Goal: Transaction & Acquisition: Purchase product/service

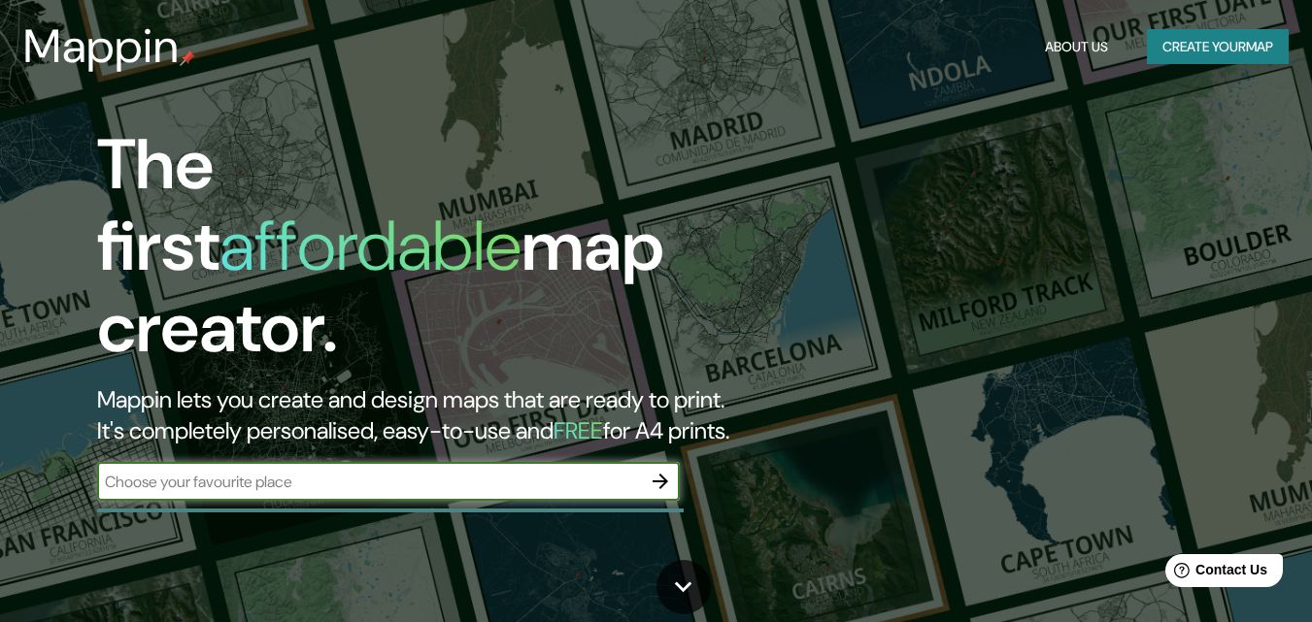
click at [1147, 53] on button "Create your map" at bounding box center [1218, 47] width 142 height 36
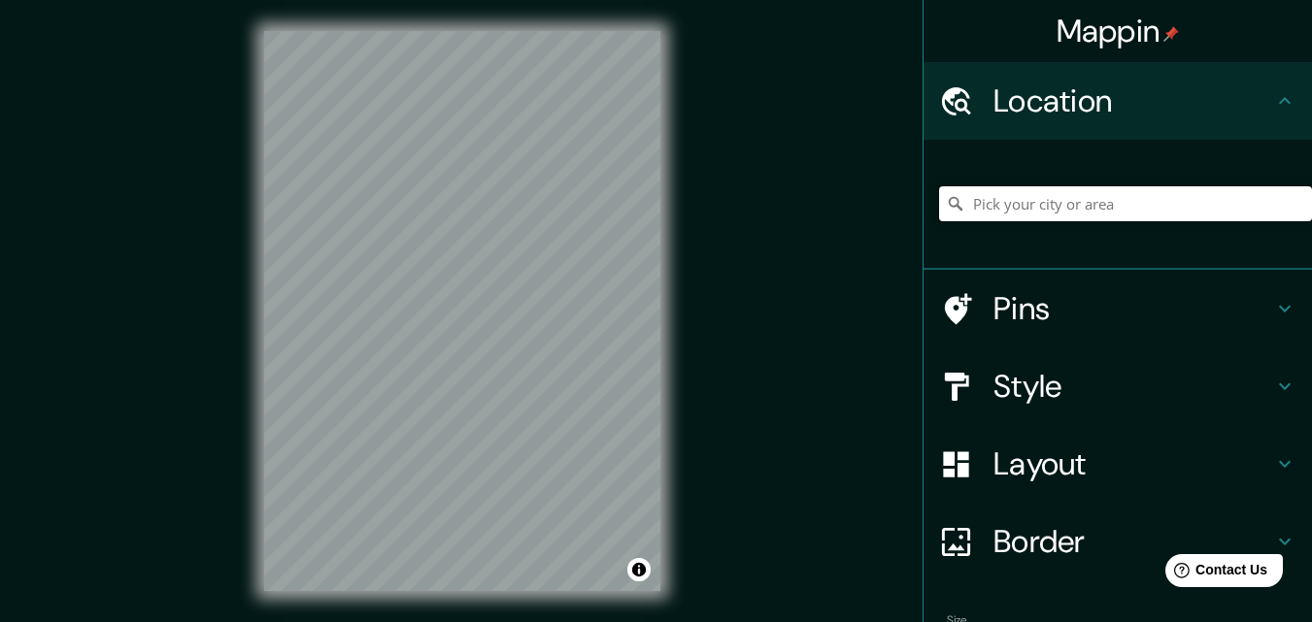
click at [1018, 210] on input "Pick your city or area" at bounding box center [1125, 203] width 373 height 35
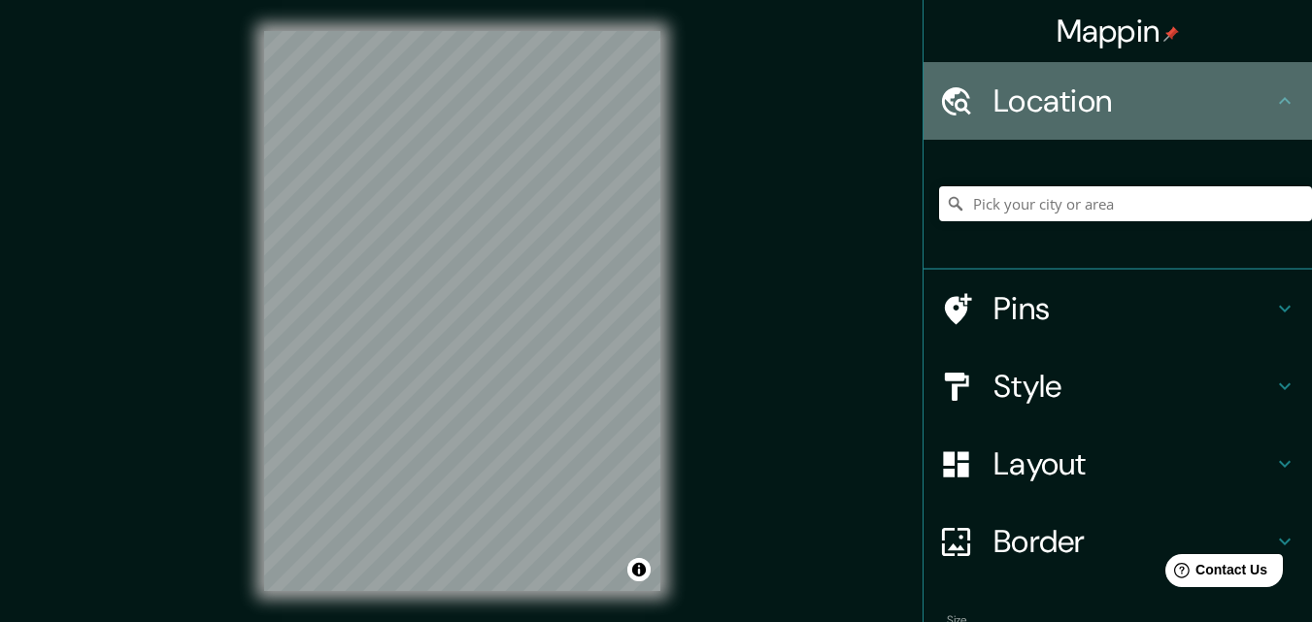
click at [1002, 98] on h4 "Location" at bounding box center [1133, 101] width 280 height 39
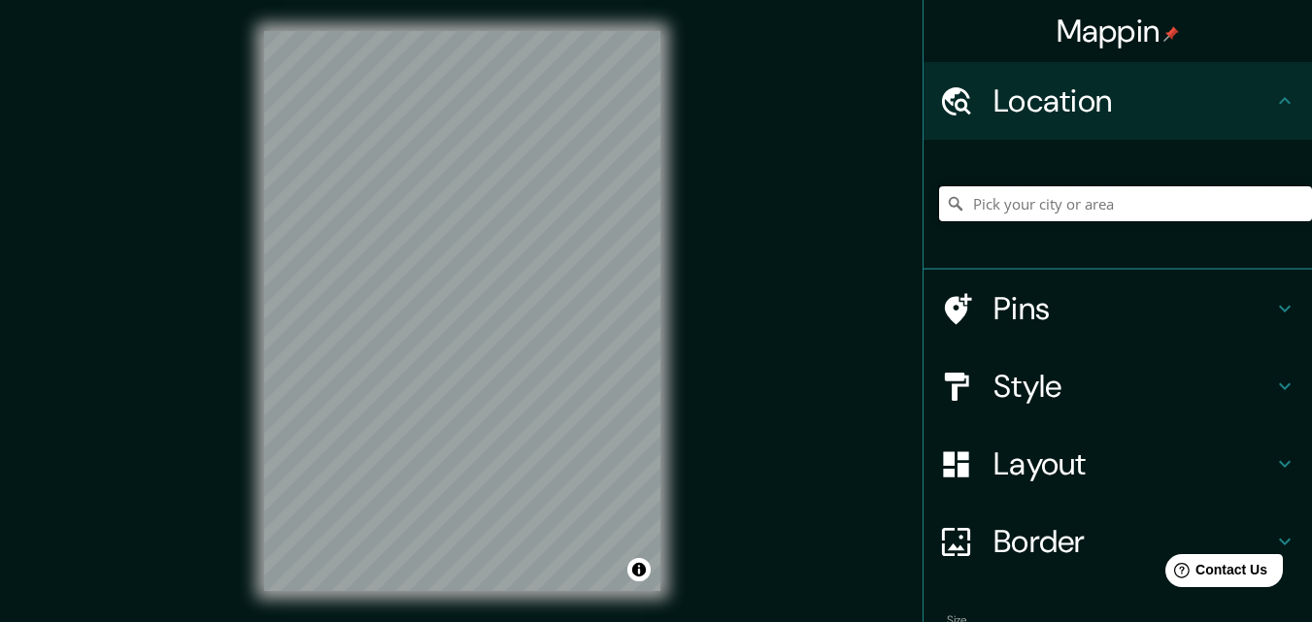
click at [1012, 207] on input "Pick your city or area" at bounding box center [1125, 203] width 373 height 35
click at [793, 607] on div "Mappin Location [GEOGRAPHIC_DATA], [GEOGRAPHIC_DATA], [GEOGRAPHIC_DATA] Pins St…" at bounding box center [656, 327] width 1312 height 654
click at [1046, 206] on input "[GEOGRAPHIC_DATA], [GEOGRAPHIC_DATA], [GEOGRAPHIC_DATA]" at bounding box center [1125, 203] width 373 height 35
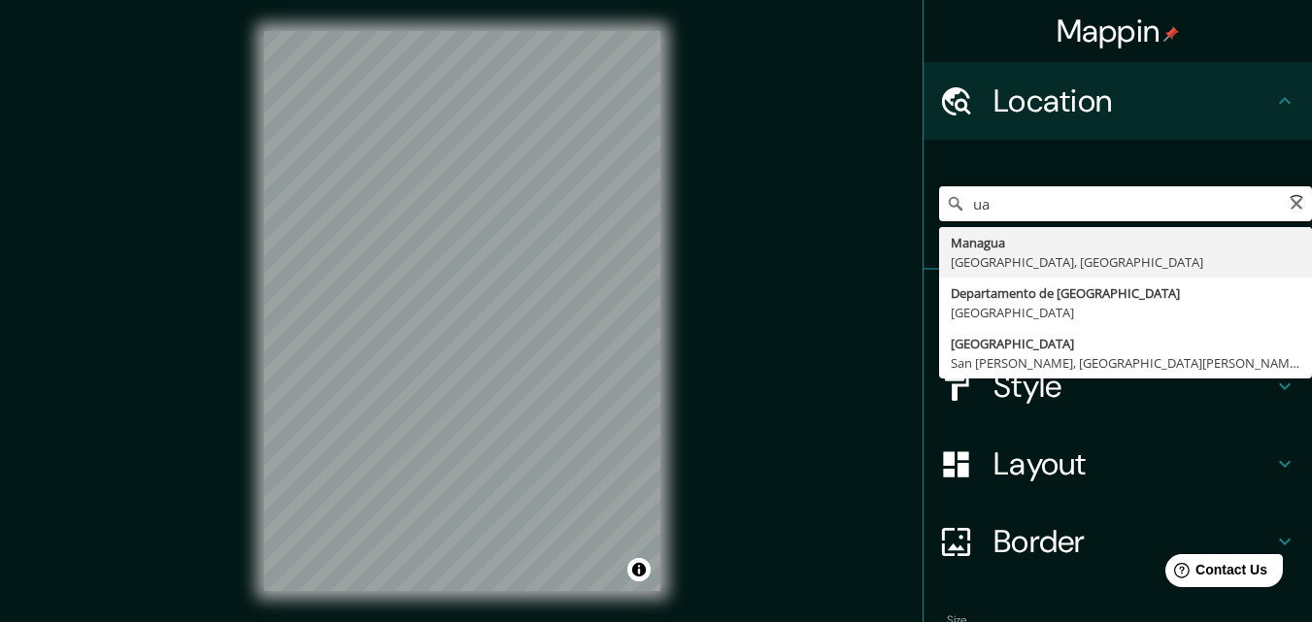
type input "a"
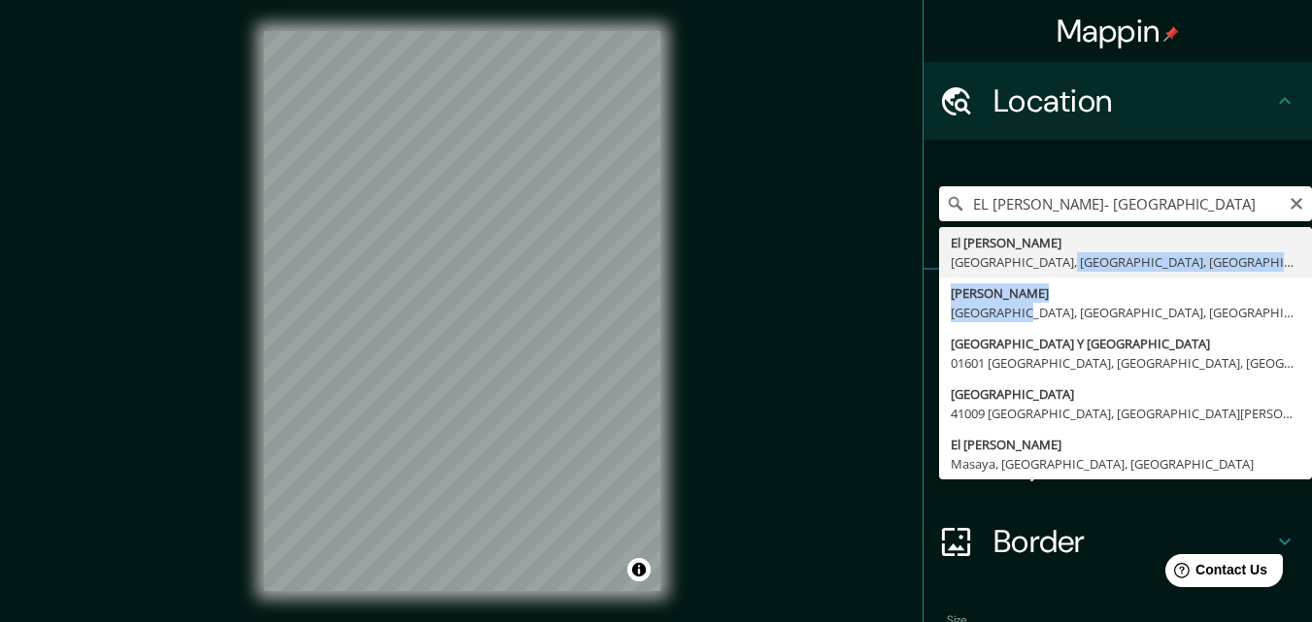
drag, startPoint x: 1010, startPoint y: 311, endPoint x: 1054, endPoint y: 261, distance: 66.0
type input "El [PERSON_NAME], [GEOGRAPHIC_DATA], [GEOGRAPHIC_DATA], [GEOGRAPHIC_DATA]"
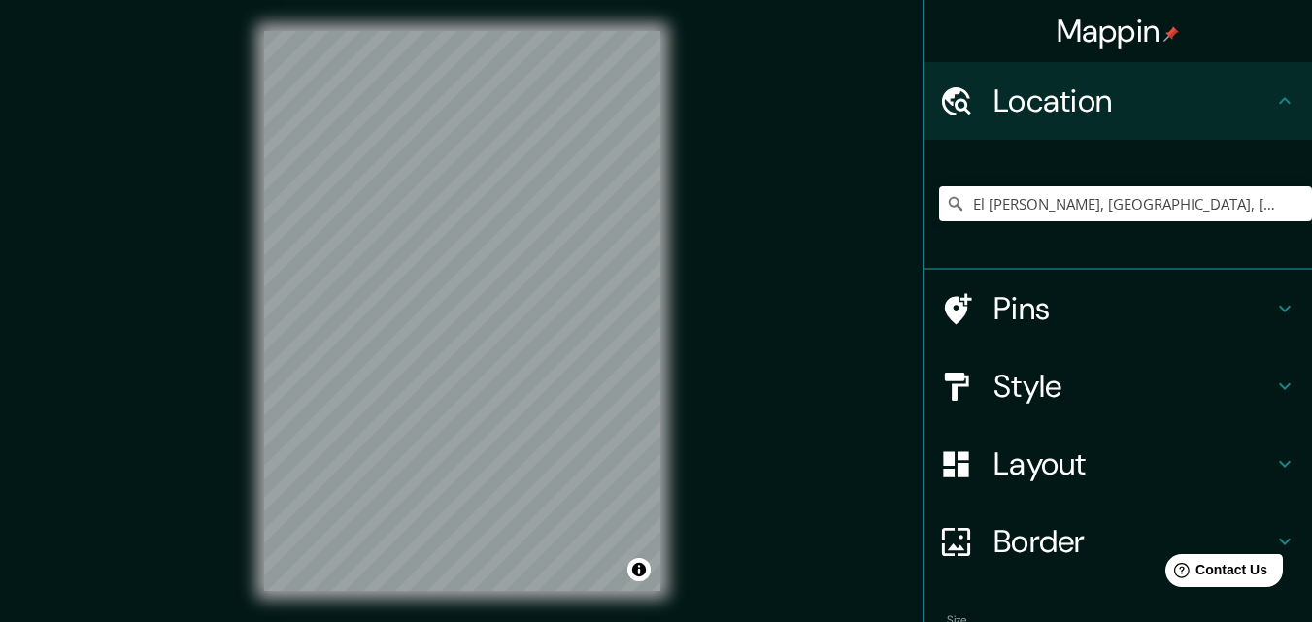
click at [988, 253] on div "El [PERSON_NAME], [GEOGRAPHIC_DATA], [GEOGRAPHIC_DATA], [GEOGRAPHIC_DATA]" at bounding box center [1118, 205] width 388 height 130
click at [637, 571] on button "Toggle attribution" at bounding box center [638, 569] width 23 height 23
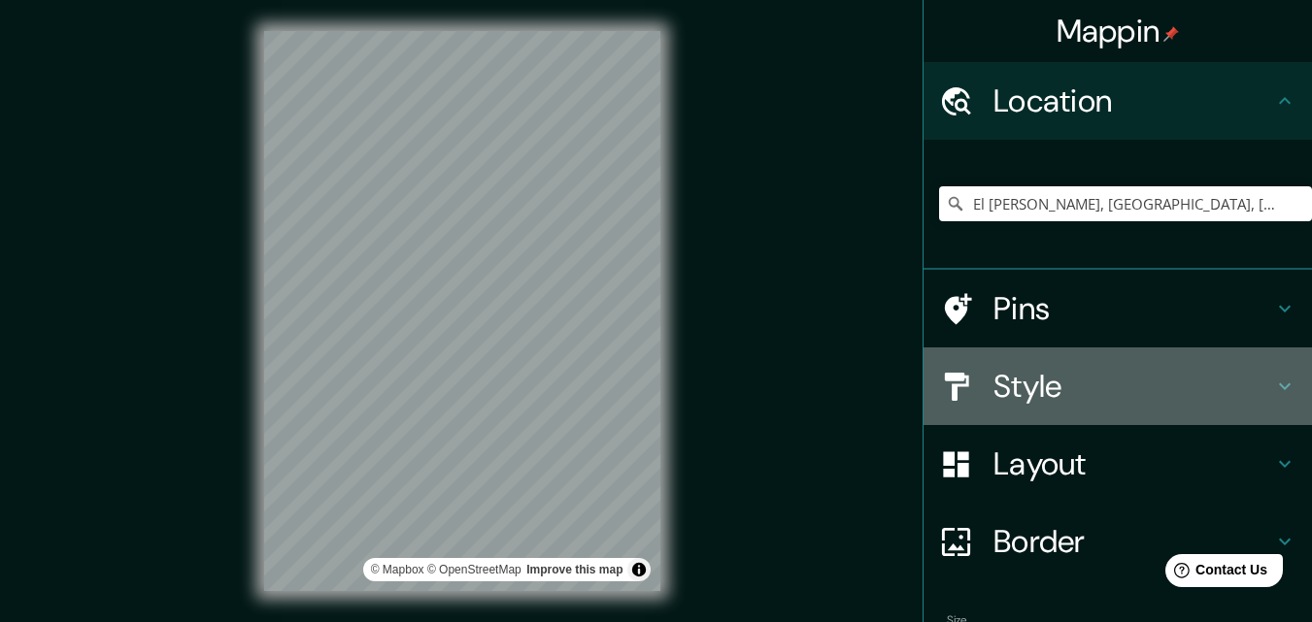
click at [1273, 386] on icon at bounding box center [1284, 386] width 23 height 23
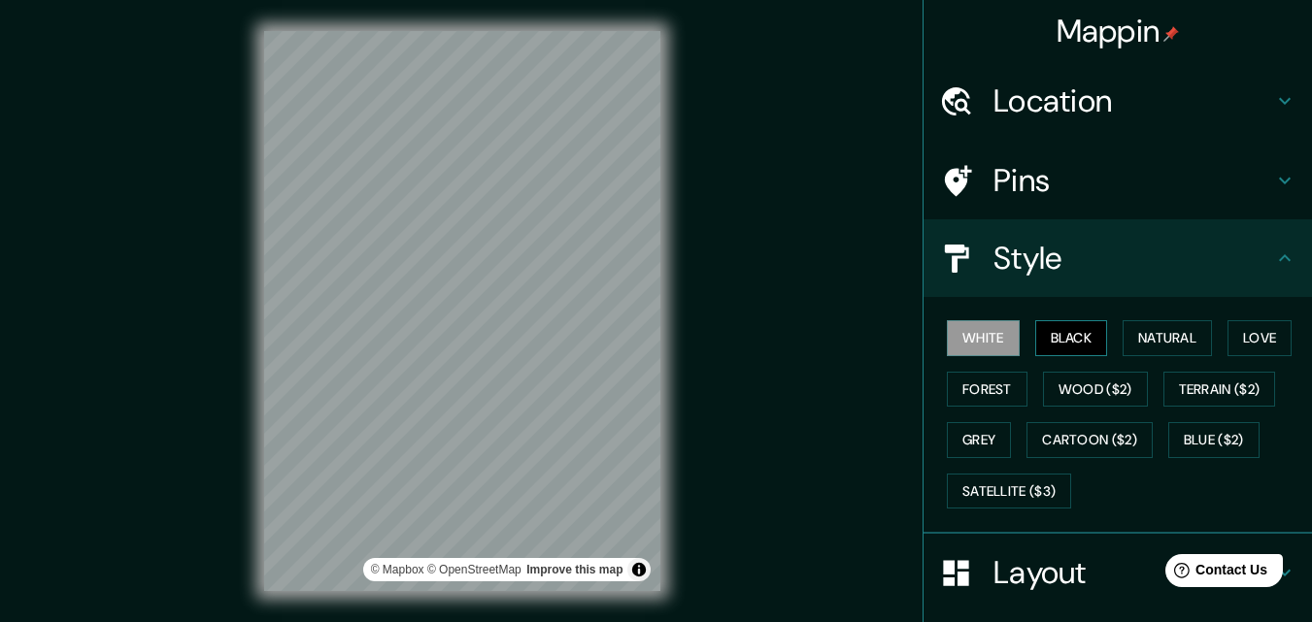
click at [1059, 345] on button "Black" at bounding box center [1071, 338] width 73 height 36
click at [1138, 339] on button "Natural" at bounding box center [1167, 338] width 89 height 36
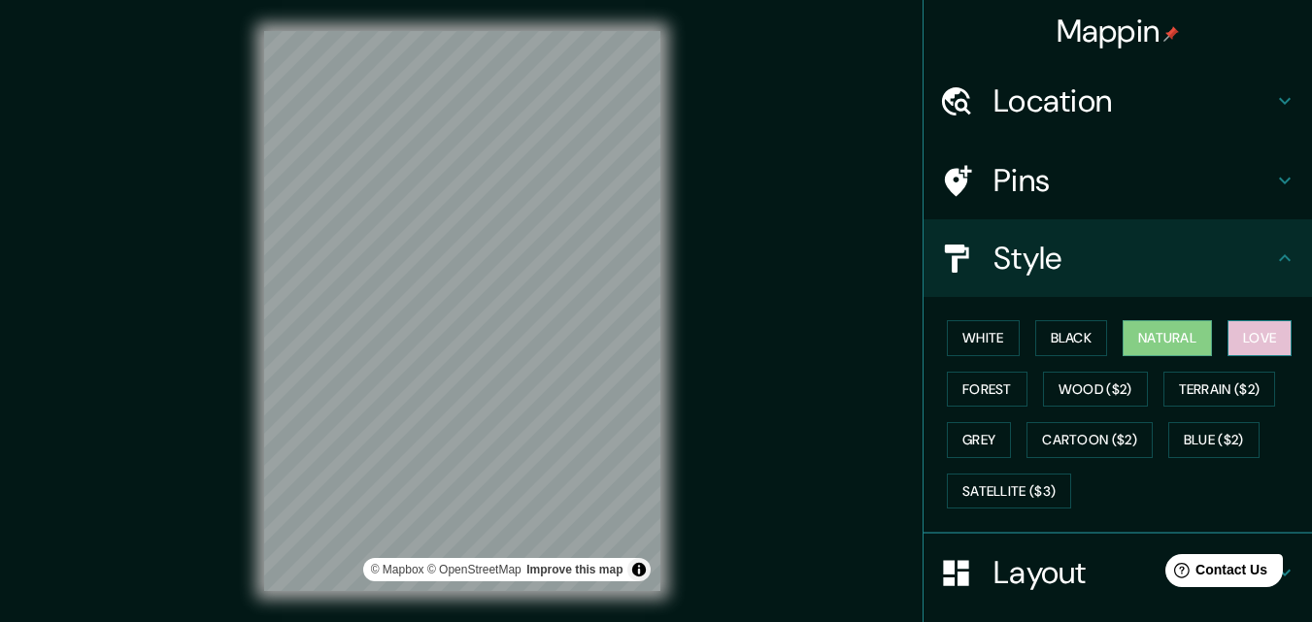
click at [1254, 349] on button "Love" at bounding box center [1259, 338] width 64 height 36
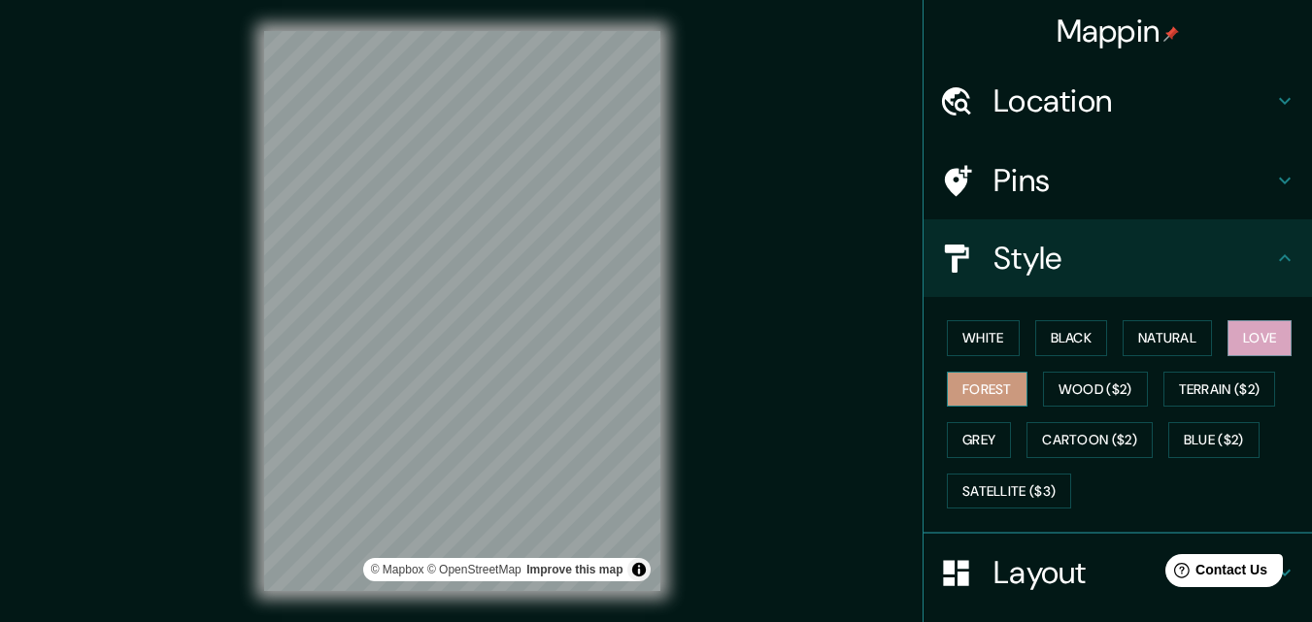
click at [970, 395] on button "Forest" at bounding box center [987, 390] width 81 height 36
click at [1056, 393] on button "Wood ($2)" at bounding box center [1095, 390] width 105 height 36
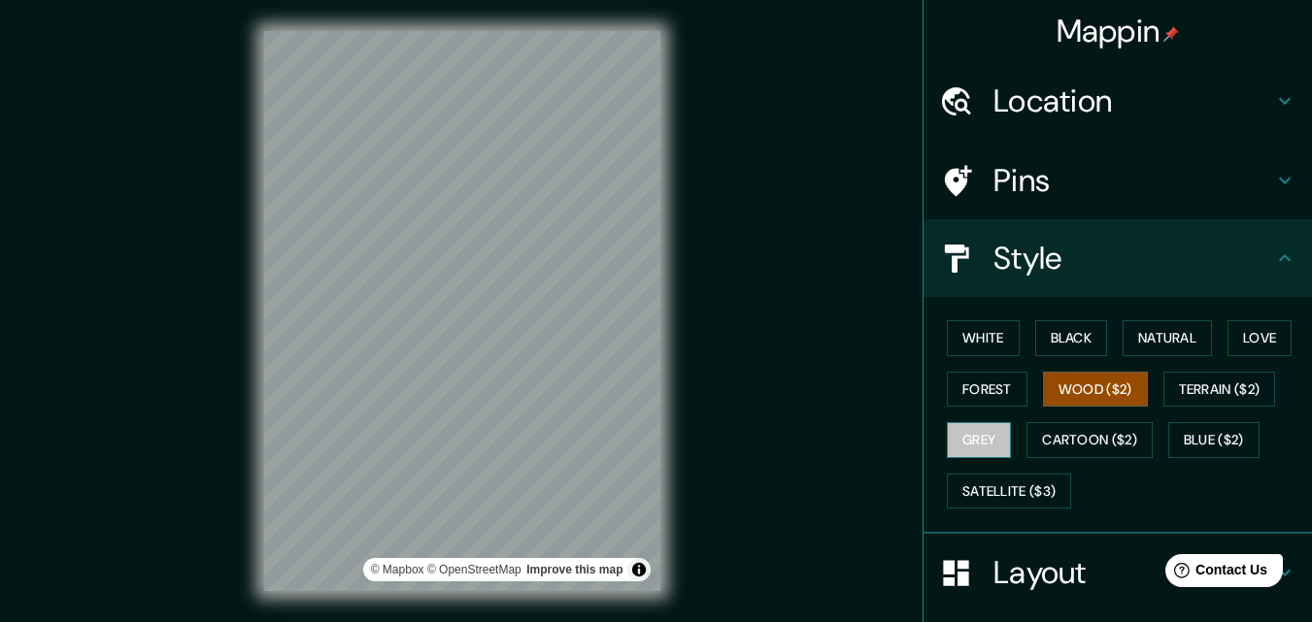
click at [956, 445] on button "Grey" at bounding box center [979, 440] width 64 height 36
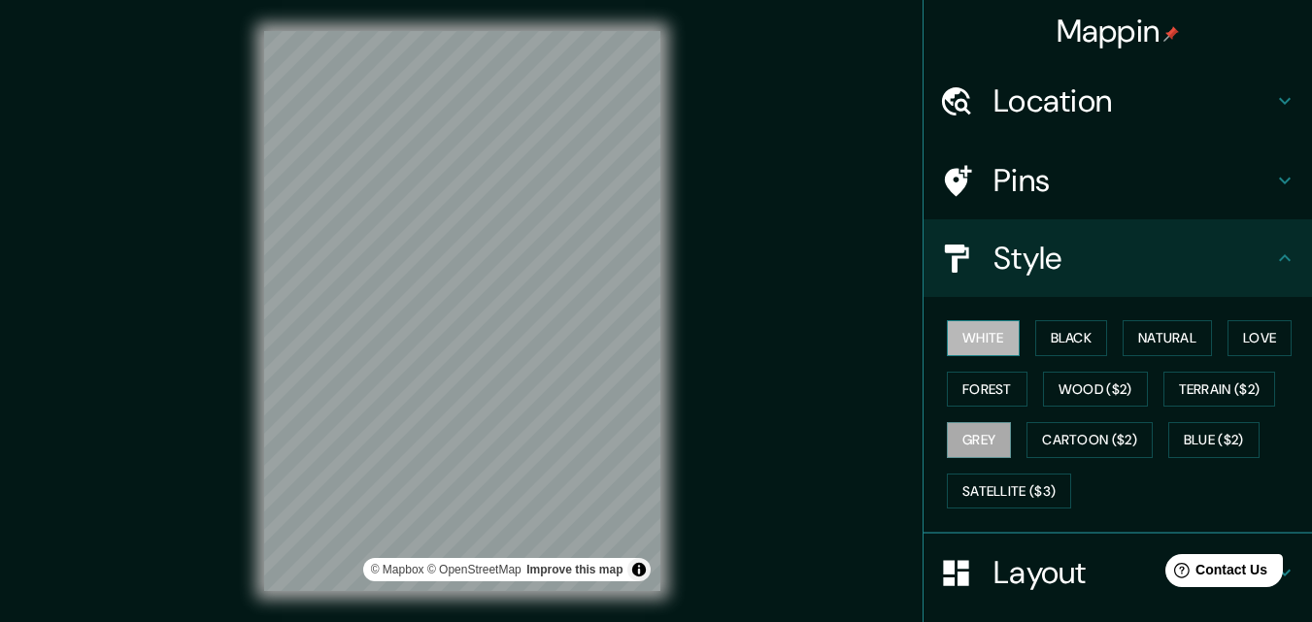
click at [979, 337] on button "White" at bounding box center [983, 338] width 73 height 36
click at [1066, 338] on button "Black" at bounding box center [1071, 338] width 73 height 36
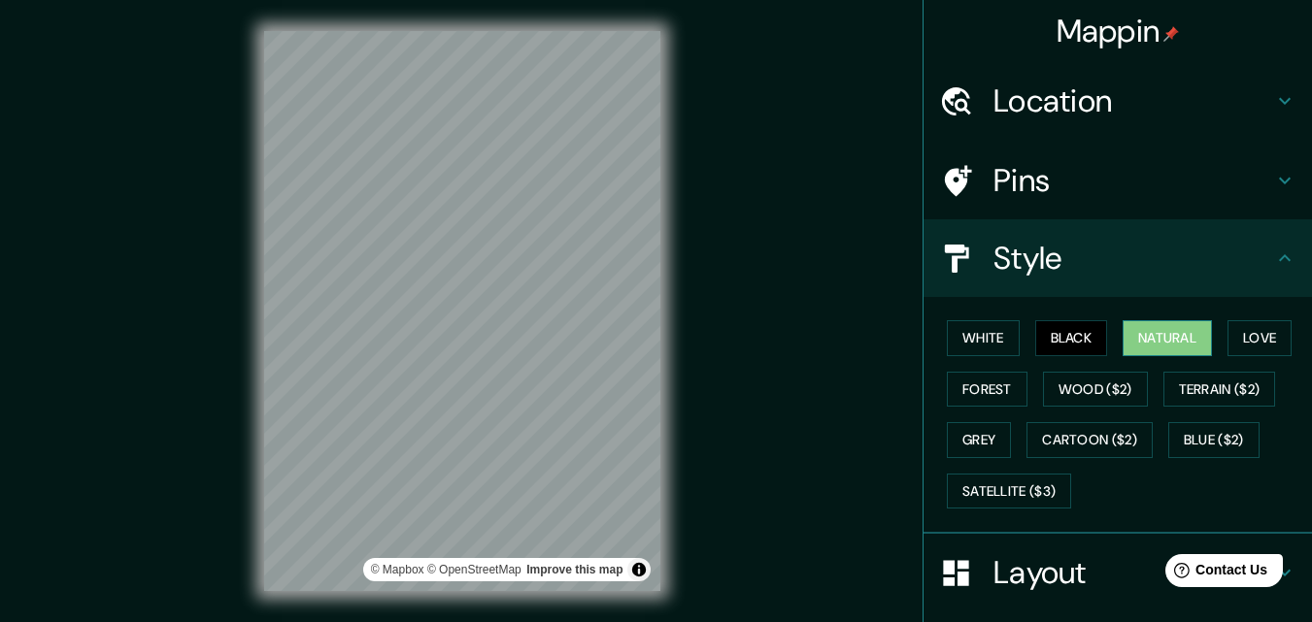
click at [1142, 341] on button "Natural" at bounding box center [1167, 338] width 89 height 36
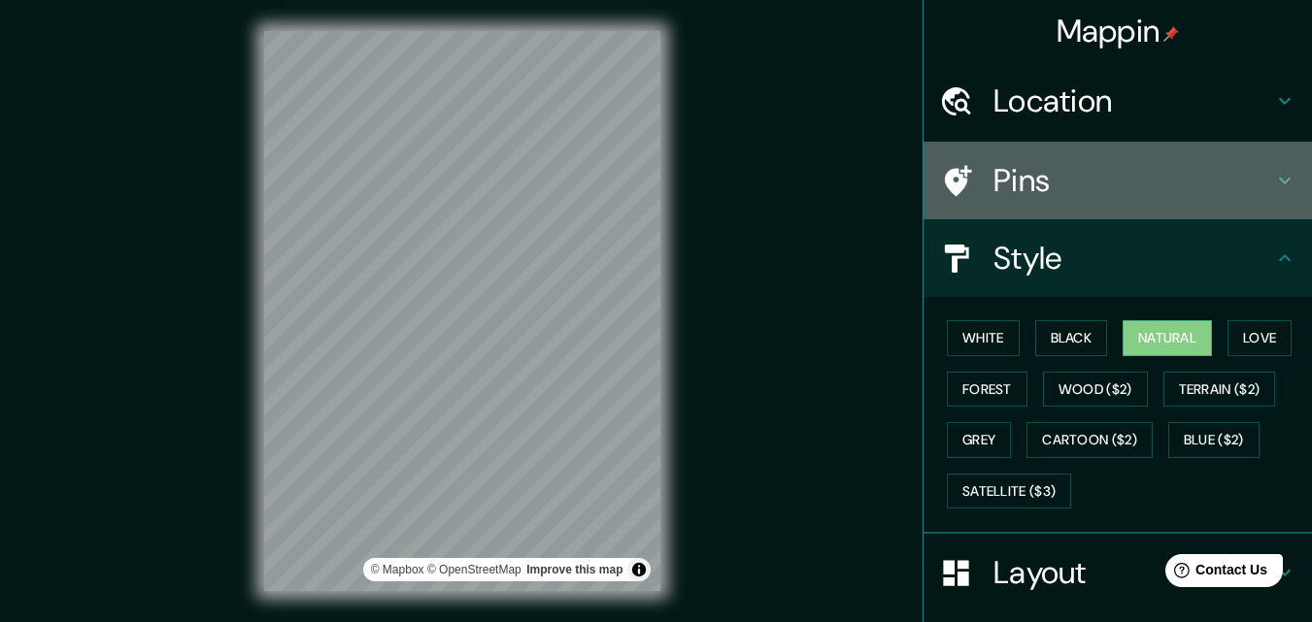
click at [1033, 186] on h4 "Pins" at bounding box center [1133, 180] width 280 height 39
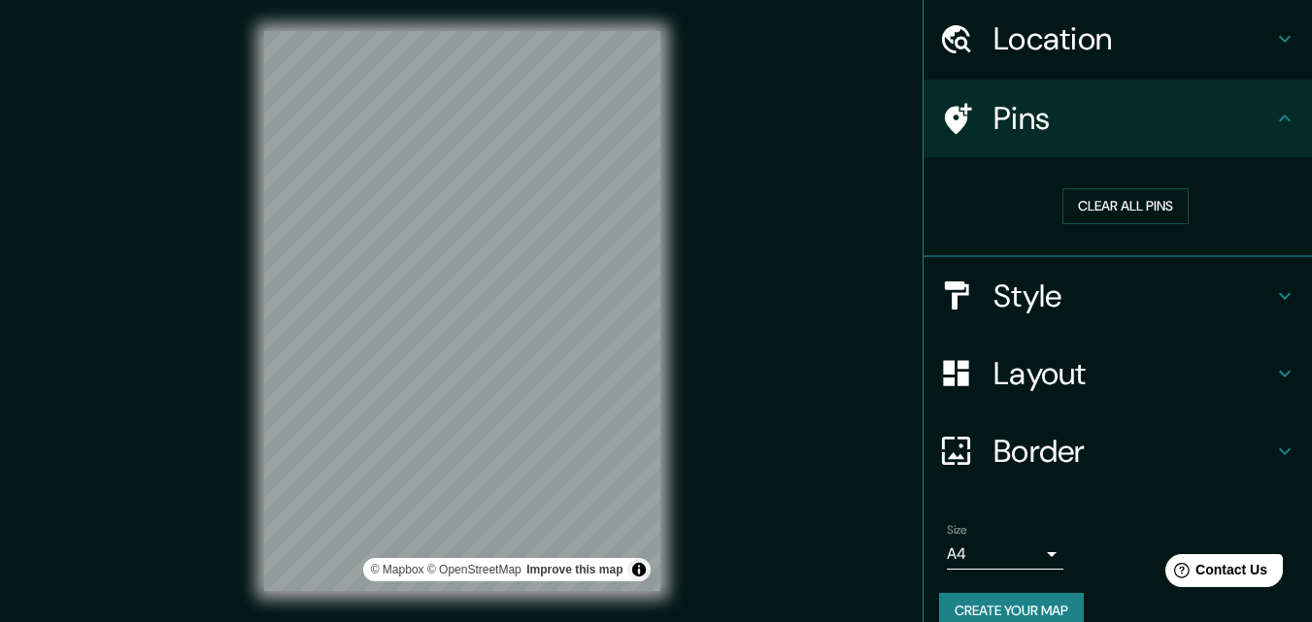
scroll to position [91, 0]
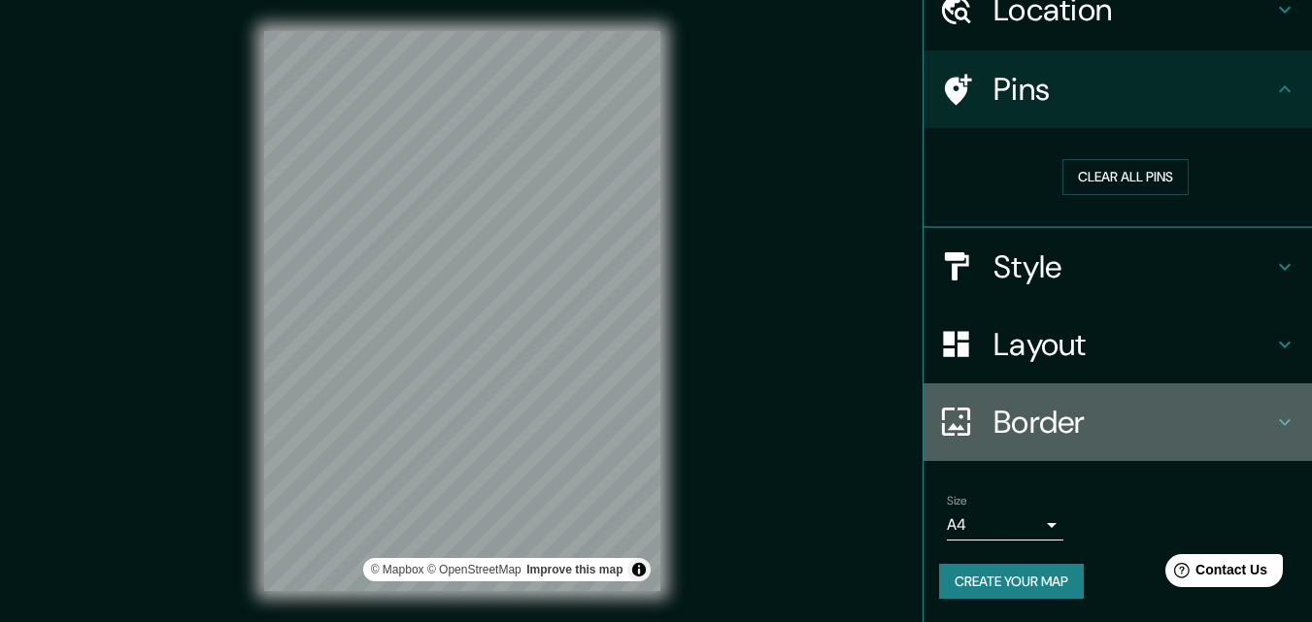
click at [1056, 422] on h4 "Border" at bounding box center [1133, 422] width 280 height 39
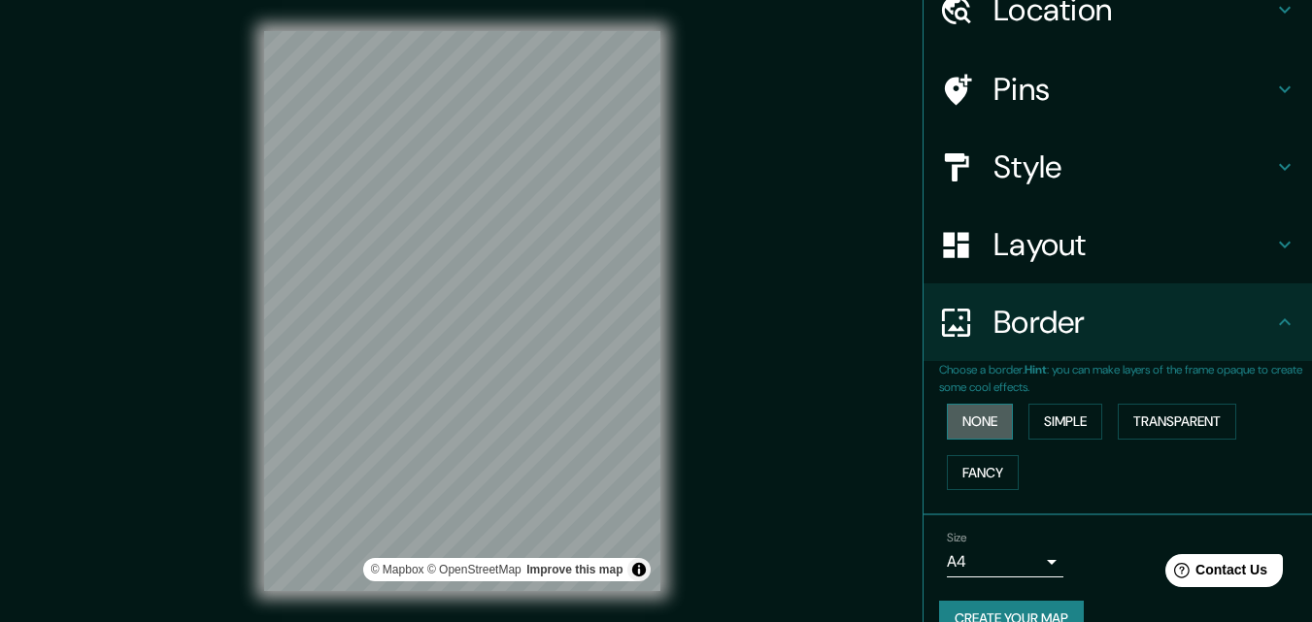
click at [978, 425] on button "None" at bounding box center [980, 422] width 66 height 36
click at [1057, 427] on button "Simple" at bounding box center [1065, 422] width 74 height 36
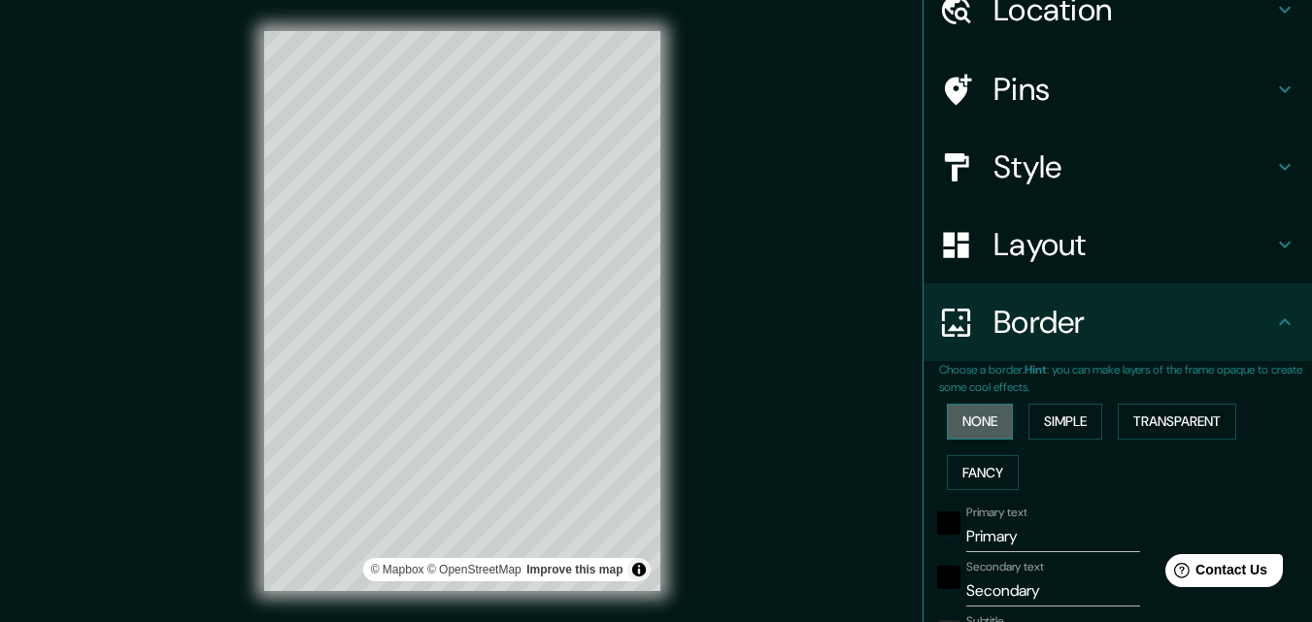
click at [981, 425] on button "None" at bounding box center [980, 422] width 66 height 36
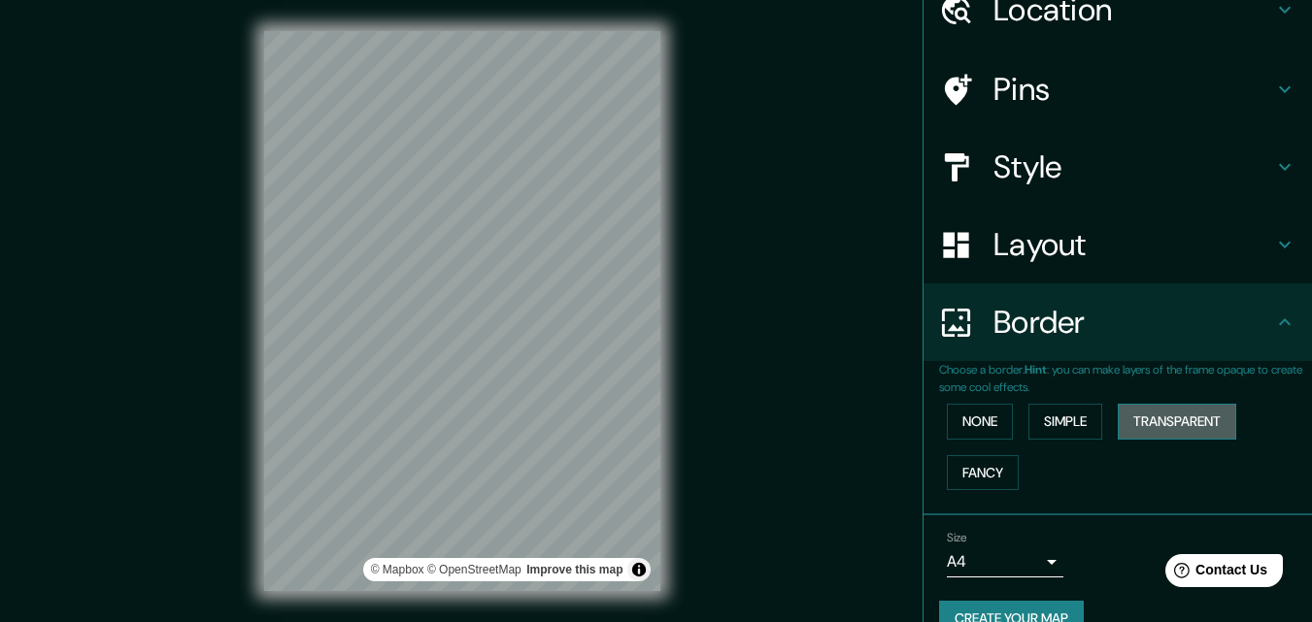
click at [1164, 418] on button "Transparent" at bounding box center [1177, 422] width 118 height 36
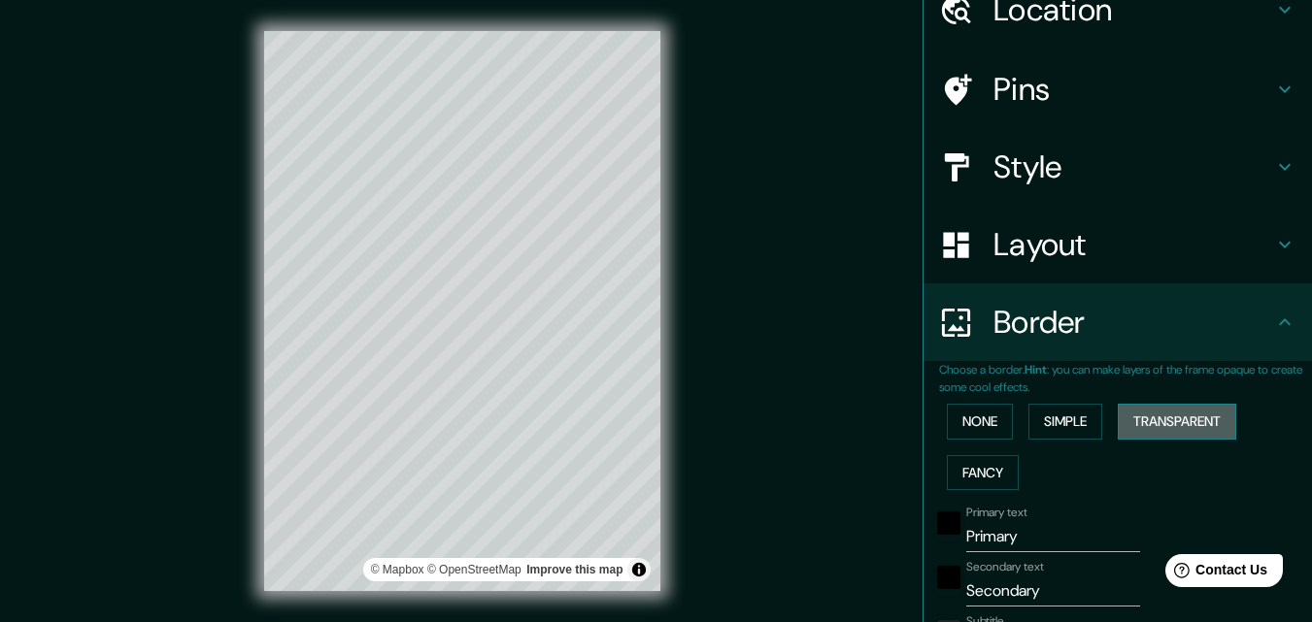
click at [1164, 418] on button "Transparent" at bounding box center [1177, 422] width 118 height 36
type input "196"
type input "33"
click at [947, 469] on button "Fancy" at bounding box center [983, 473] width 72 height 36
click at [970, 428] on button "None" at bounding box center [980, 422] width 66 height 36
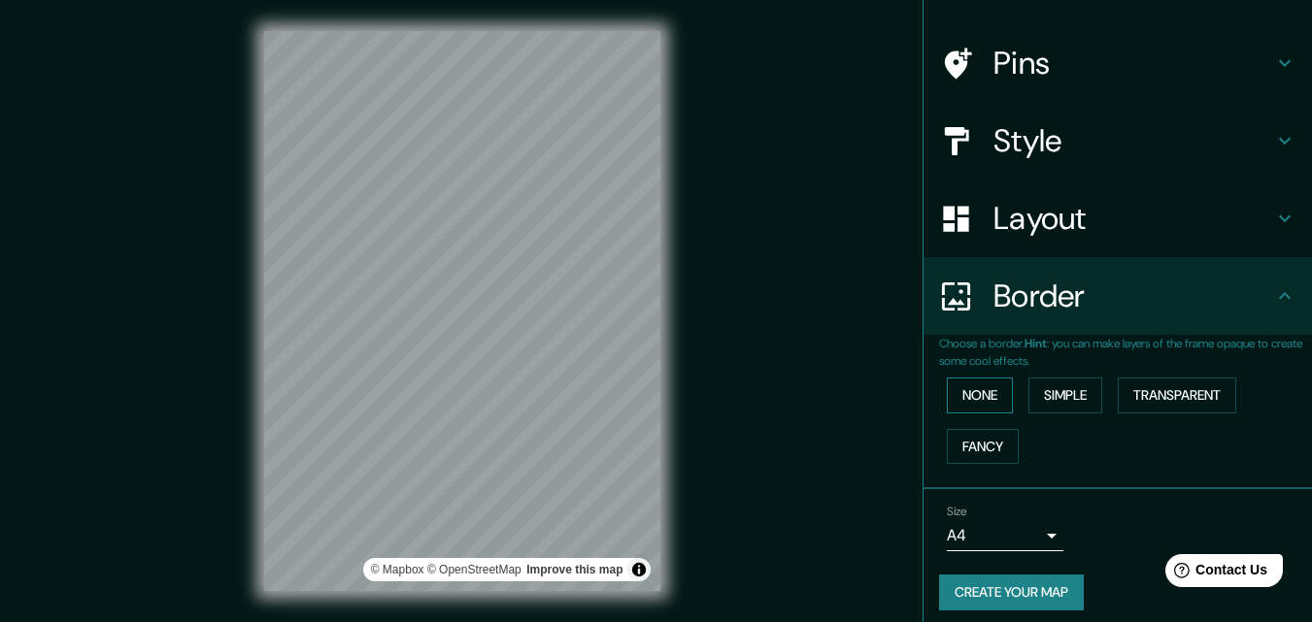
scroll to position [129, 0]
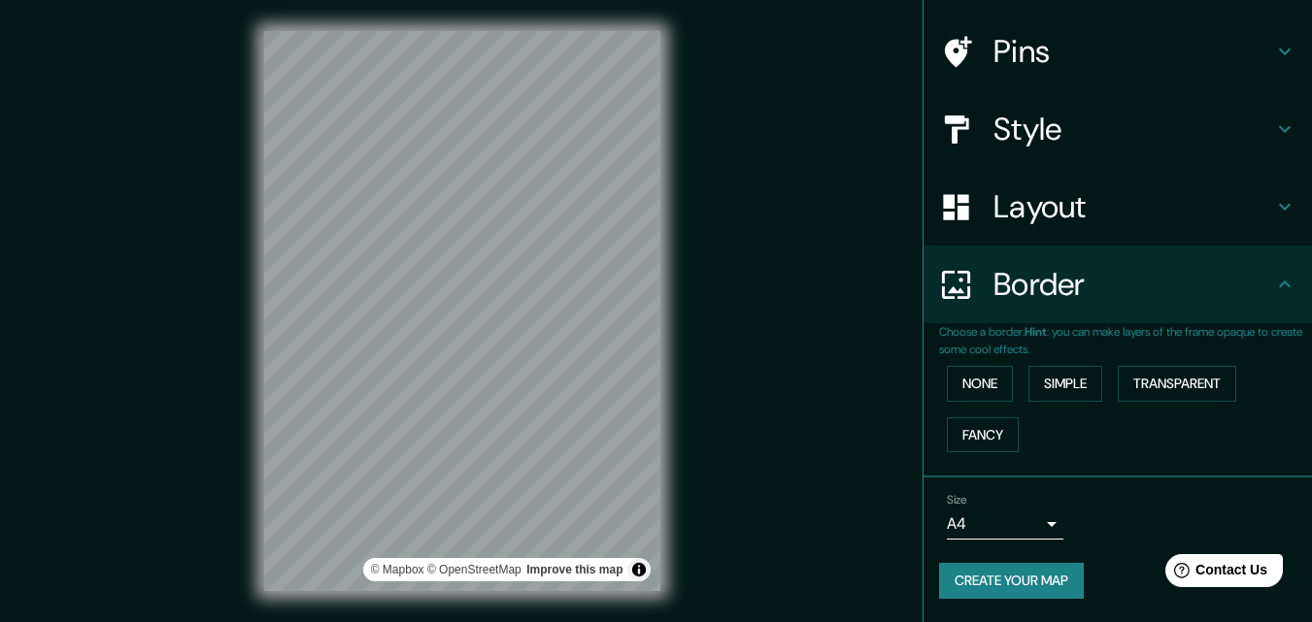
click at [1030, 531] on body "Mappin Location [GEOGRAPHIC_DATA][PERSON_NAME], [GEOGRAPHIC_DATA], [GEOGRAPHIC_…" at bounding box center [656, 311] width 1312 height 622
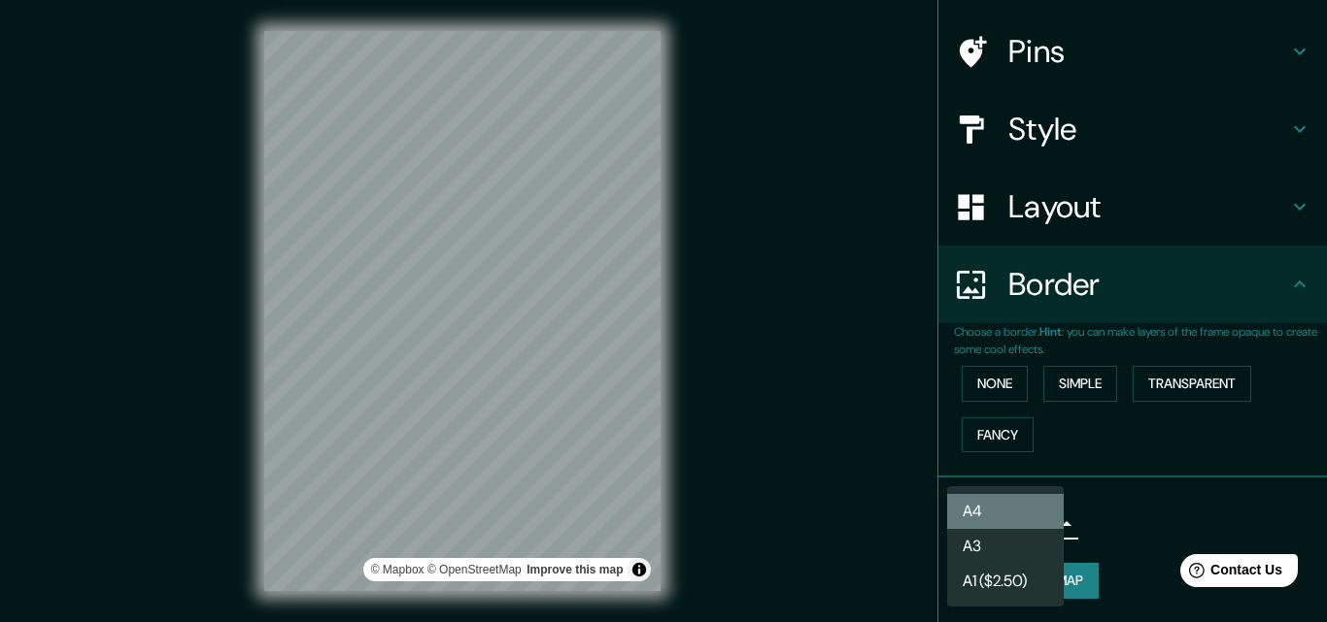
click at [996, 516] on li "A4" at bounding box center [1005, 511] width 117 height 35
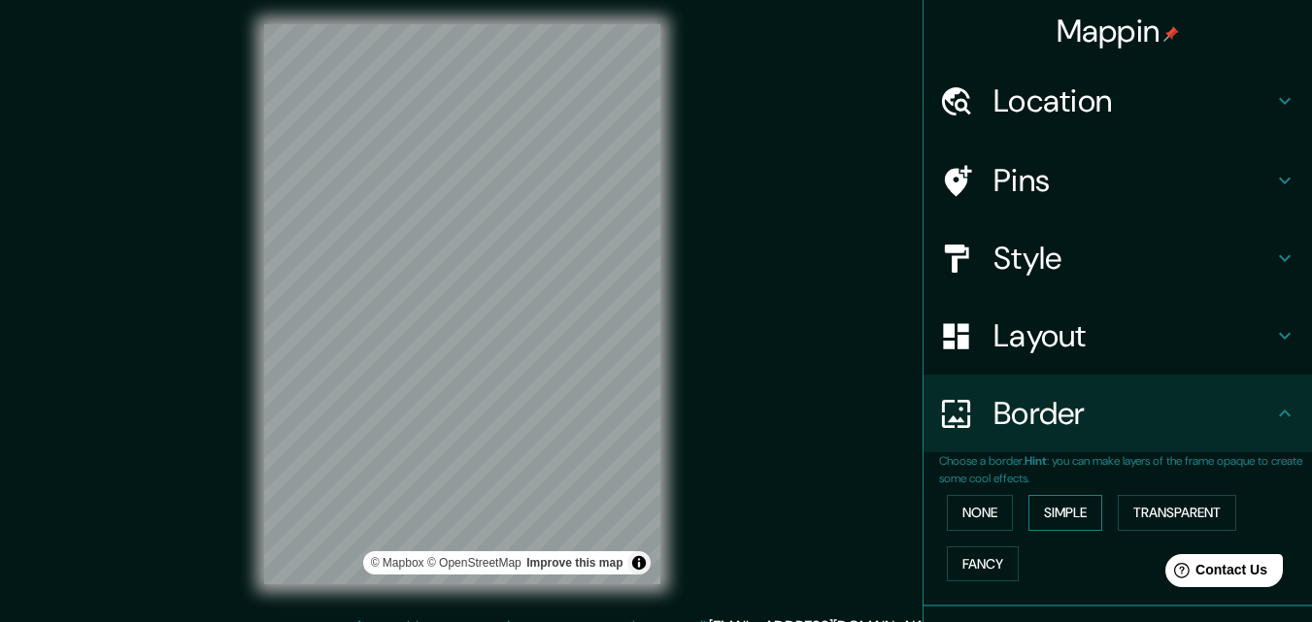
scroll to position [0, 0]
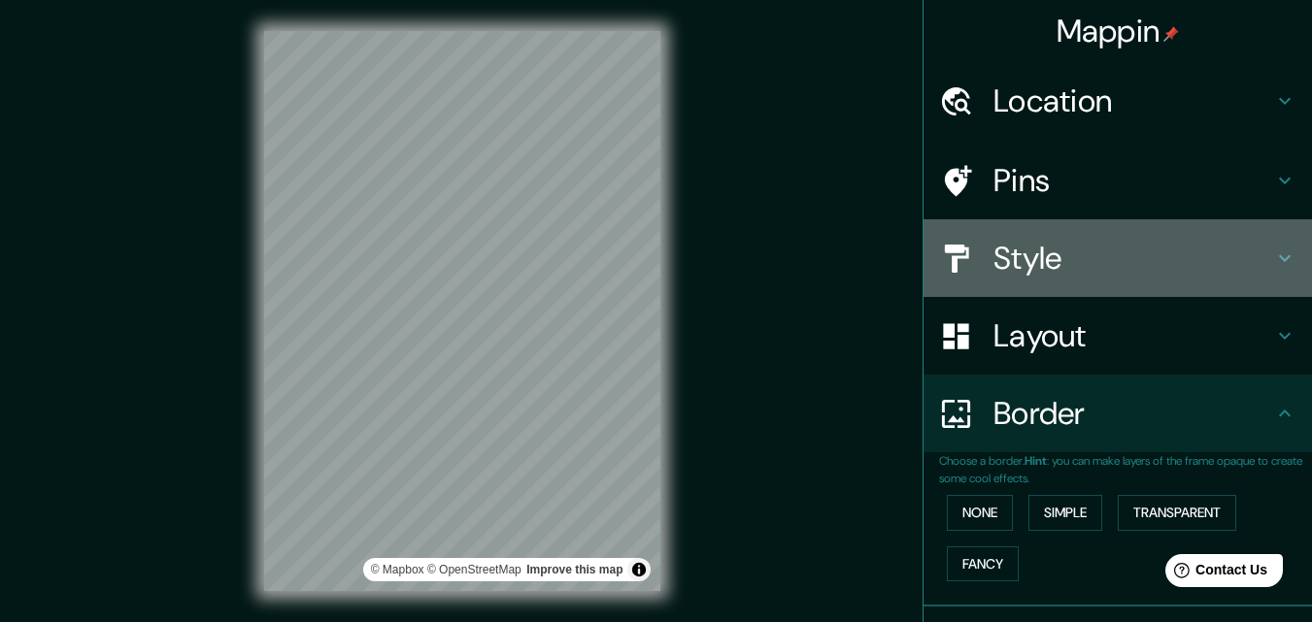
click at [1279, 257] on icon at bounding box center [1285, 258] width 12 height 7
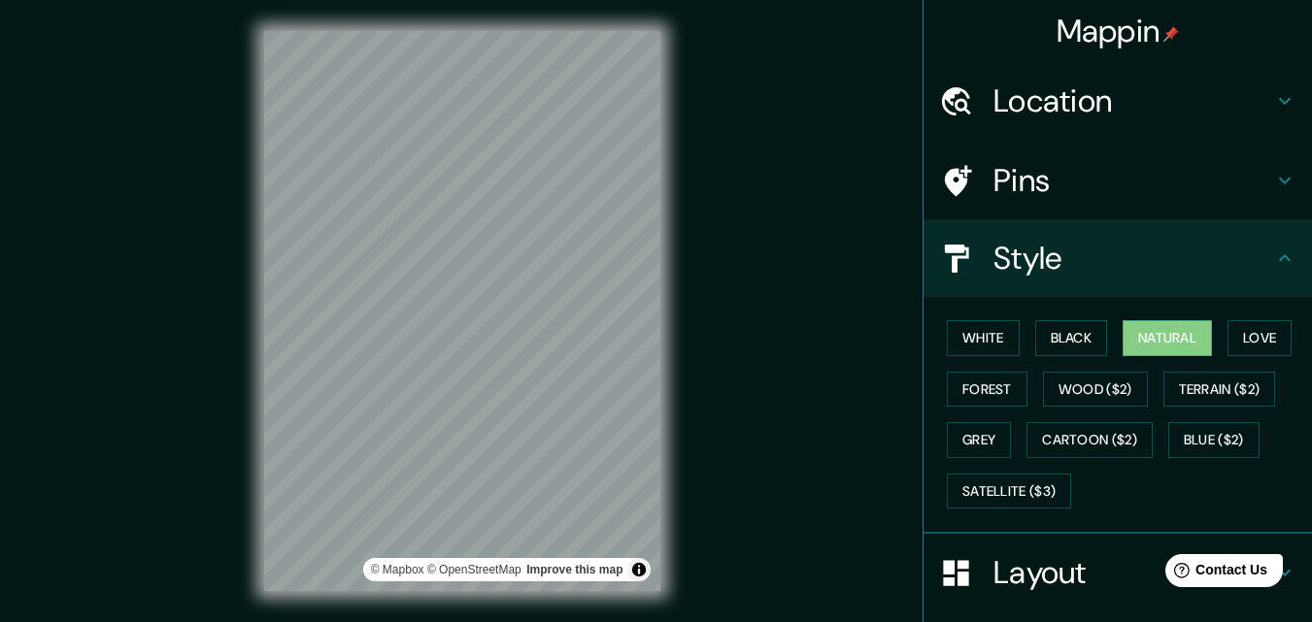
click at [1273, 105] on icon at bounding box center [1284, 100] width 23 height 23
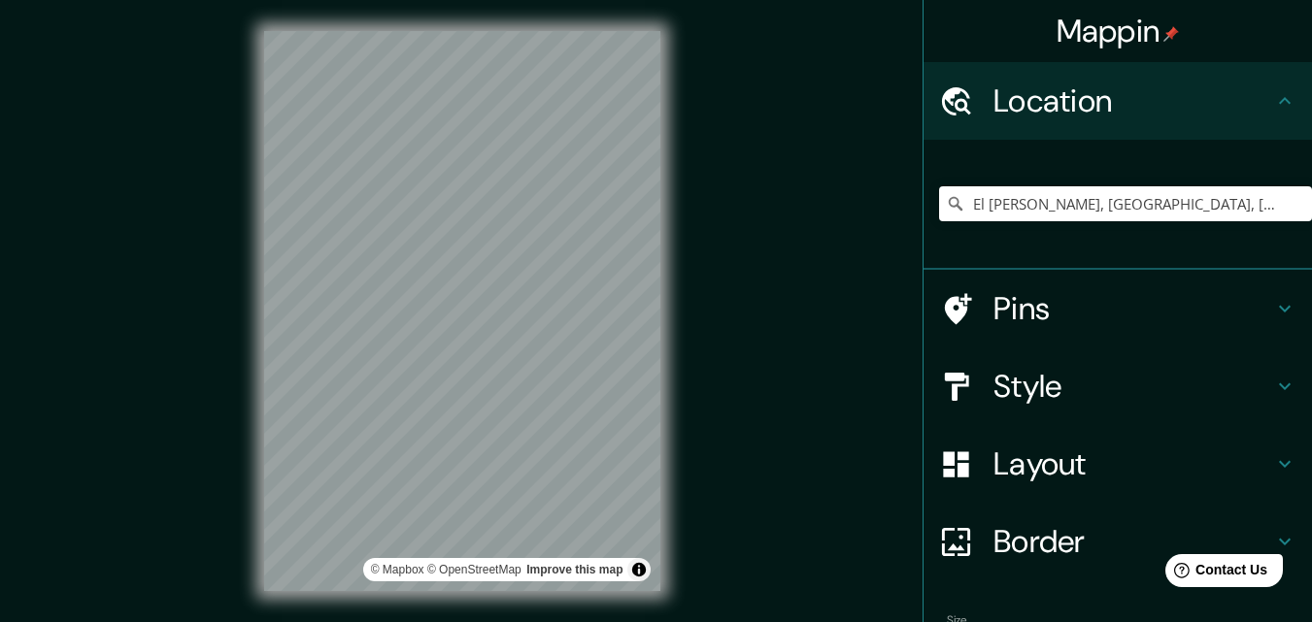
click at [1273, 305] on icon at bounding box center [1284, 308] width 23 height 23
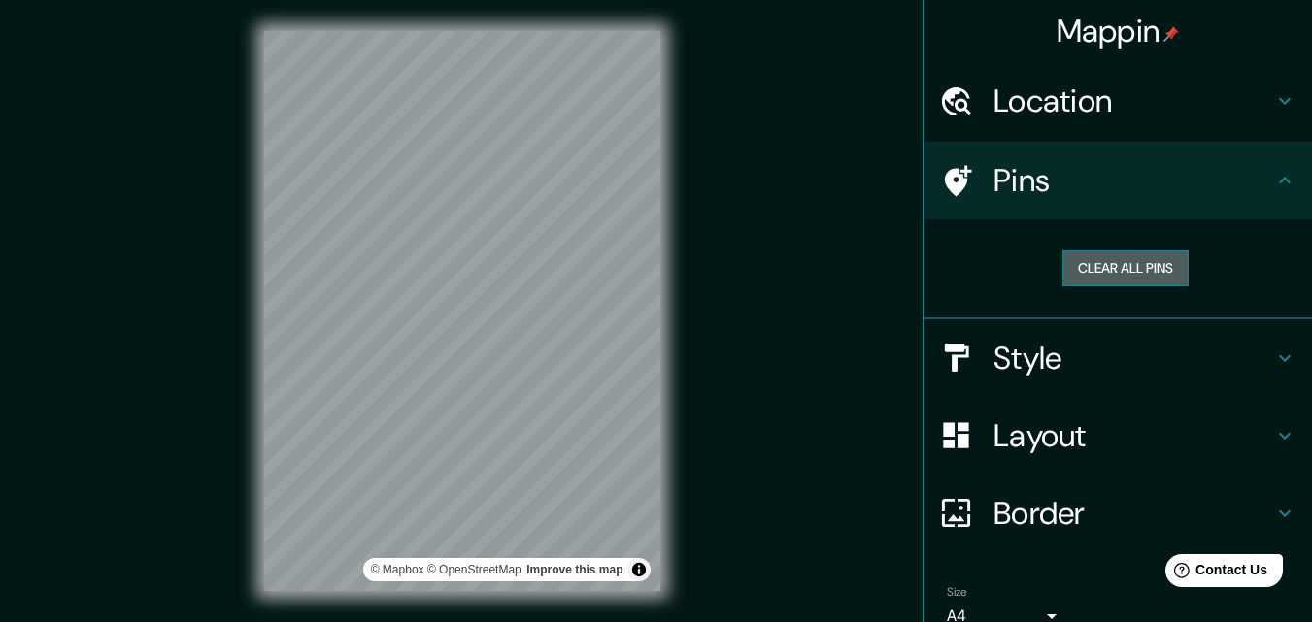
click at [1099, 262] on button "Clear all pins" at bounding box center [1125, 269] width 126 height 36
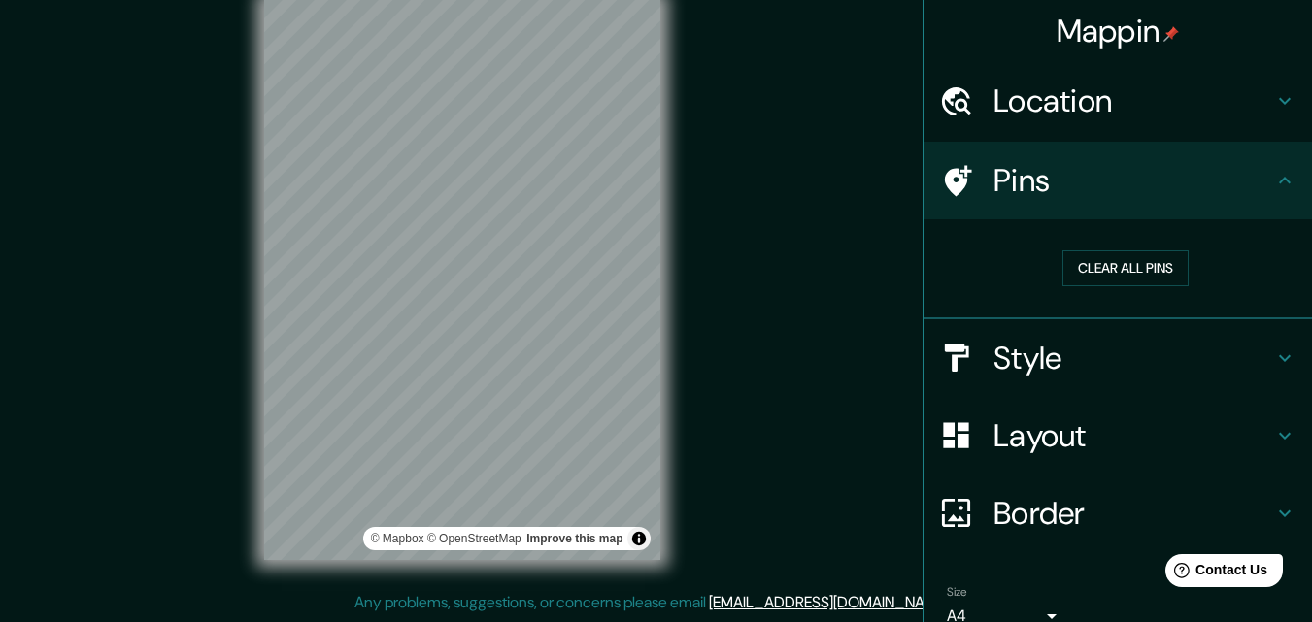
scroll to position [91, 0]
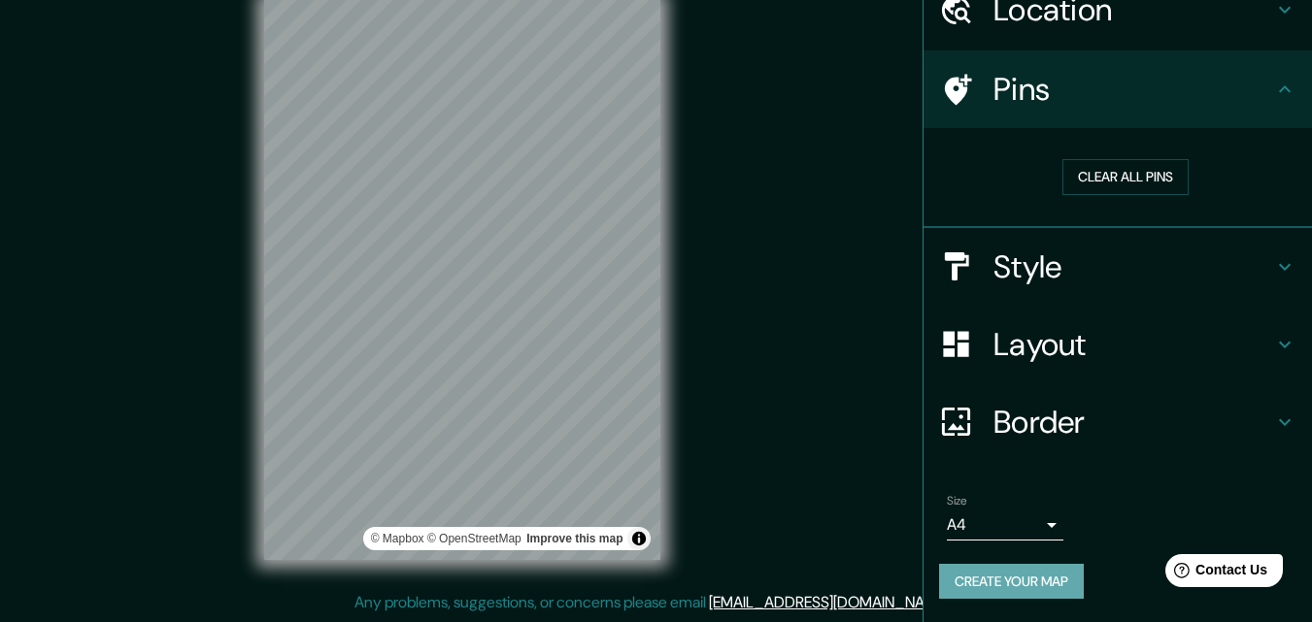
click at [1009, 580] on button "Create your map" at bounding box center [1011, 582] width 145 height 36
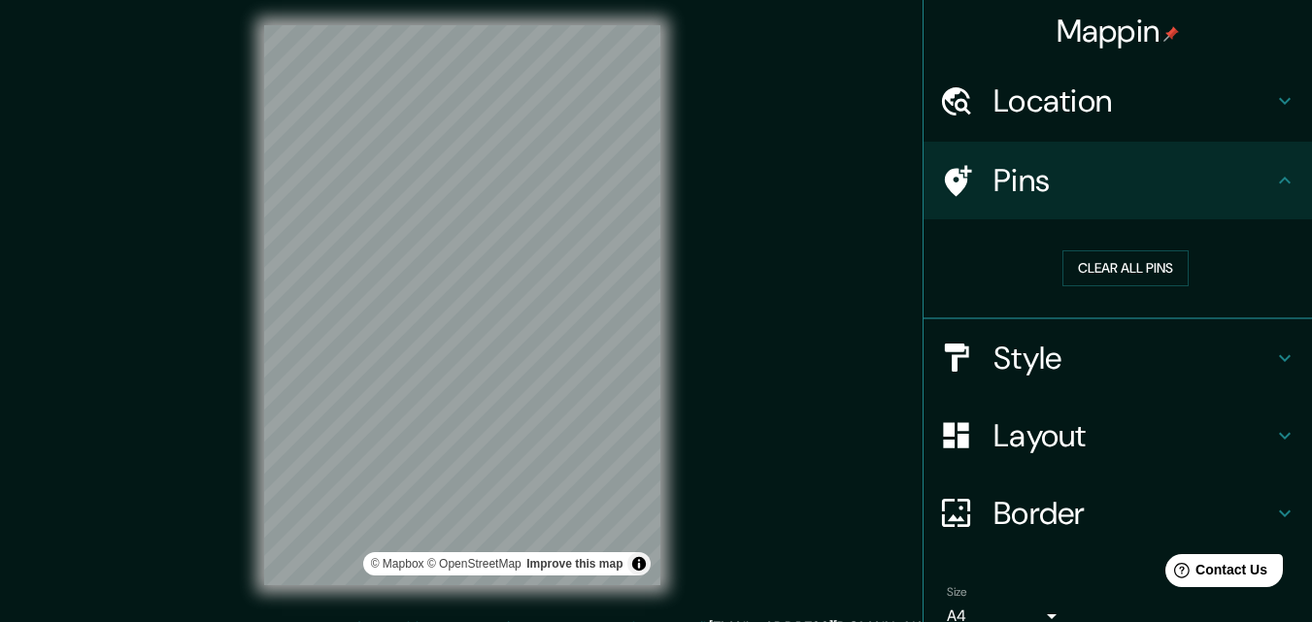
scroll to position [0, 0]
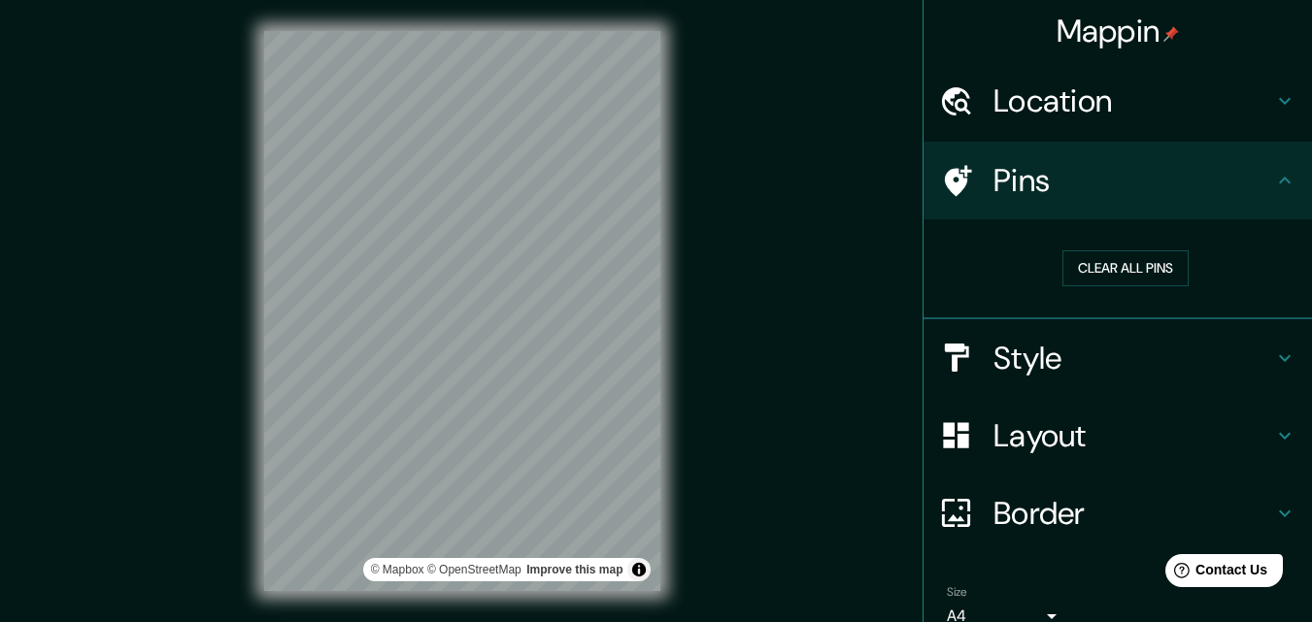
click at [1279, 101] on icon at bounding box center [1285, 101] width 12 height 7
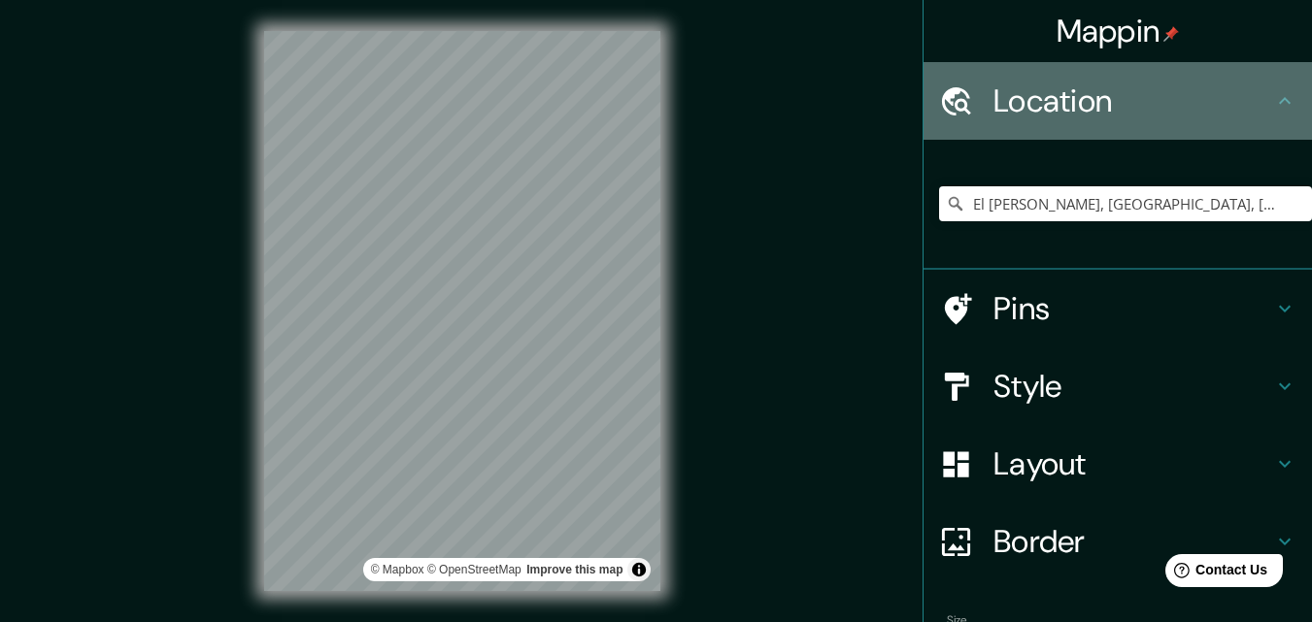
click at [1273, 101] on icon at bounding box center [1284, 100] width 23 height 23
click at [1273, 95] on icon at bounding box center [1284, 100] width 23 height 23
click at [1273, 104] on icon at bounding box center [1284, 100] width 23 height 23
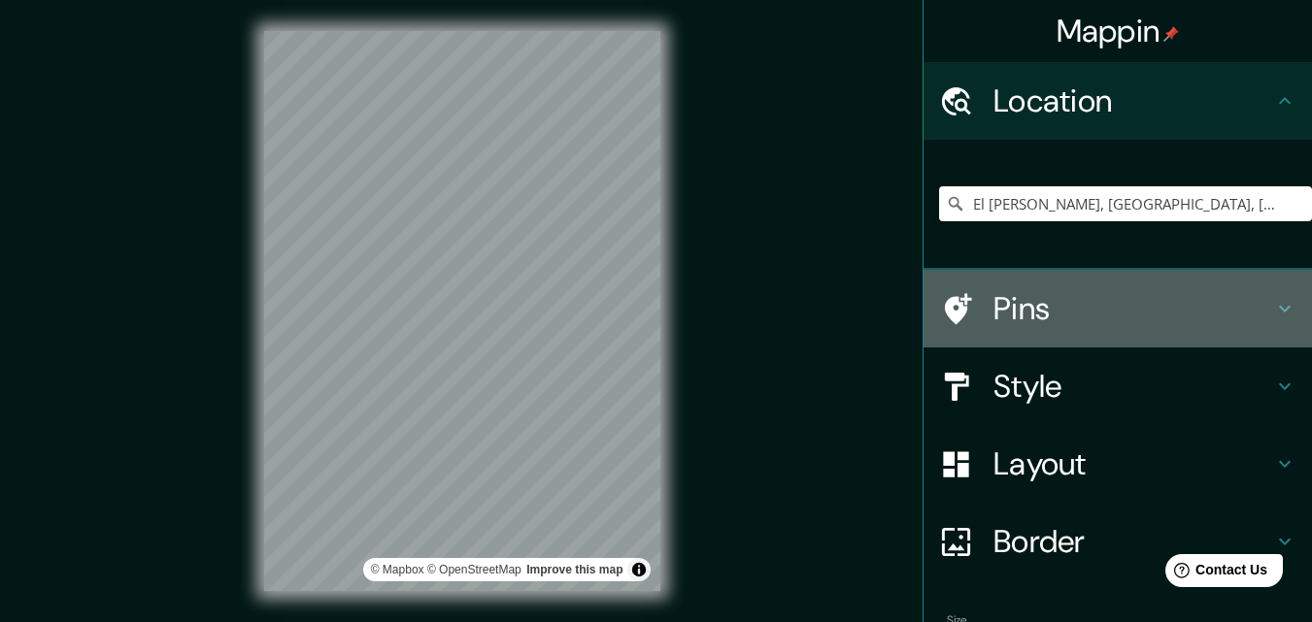
click at [1273, 307] on icon at bounding box center [1284, 308] width 23 height 23
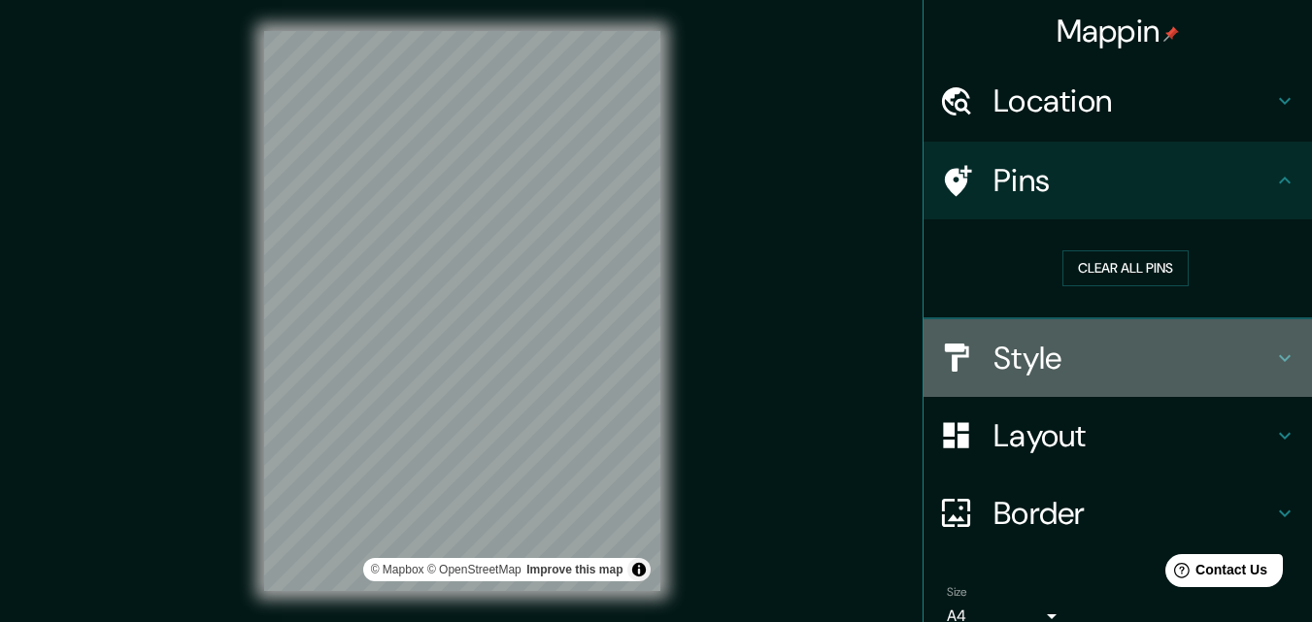
click at [1276, 363] on icon at bounding box center [1284, 358] width 23 height 23
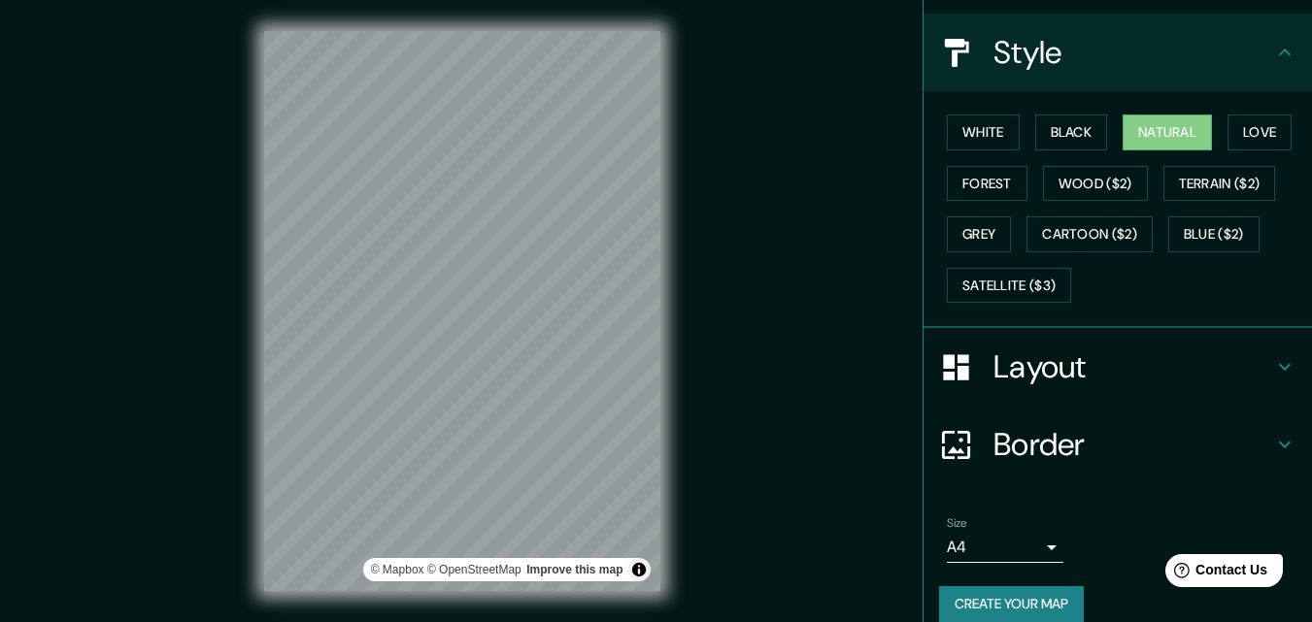
scroll to position [229, 0]
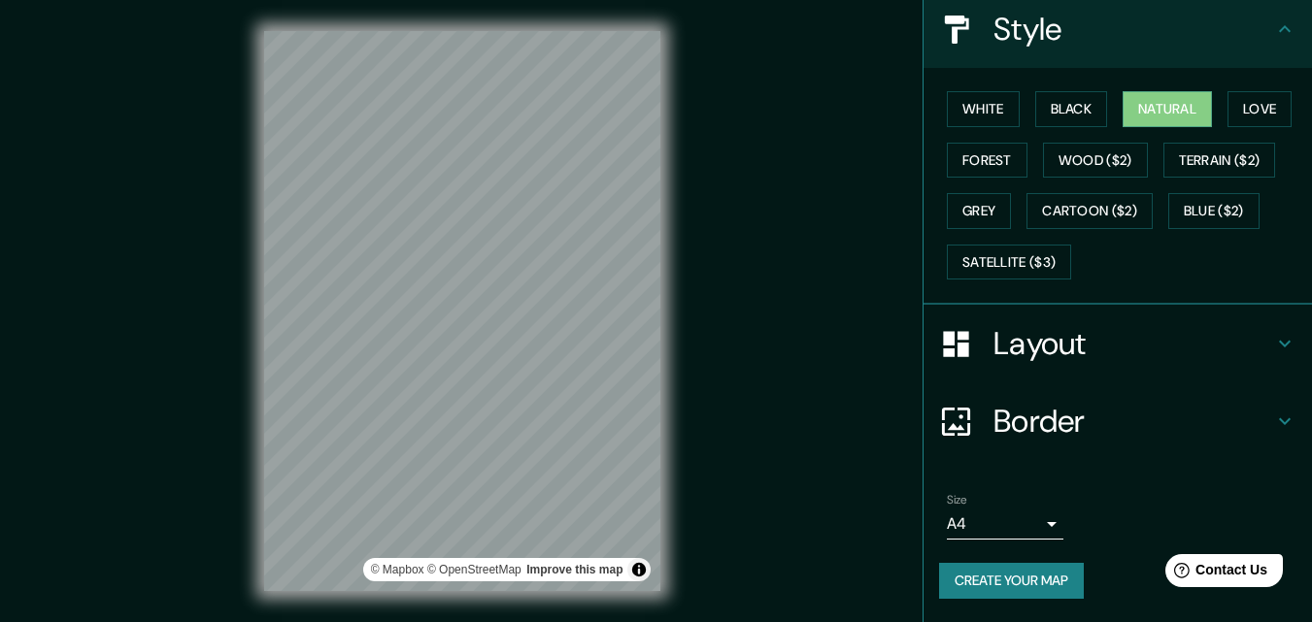
click at [1276, 352] on icon at bounding box center [1284, 343] width 23 height 23
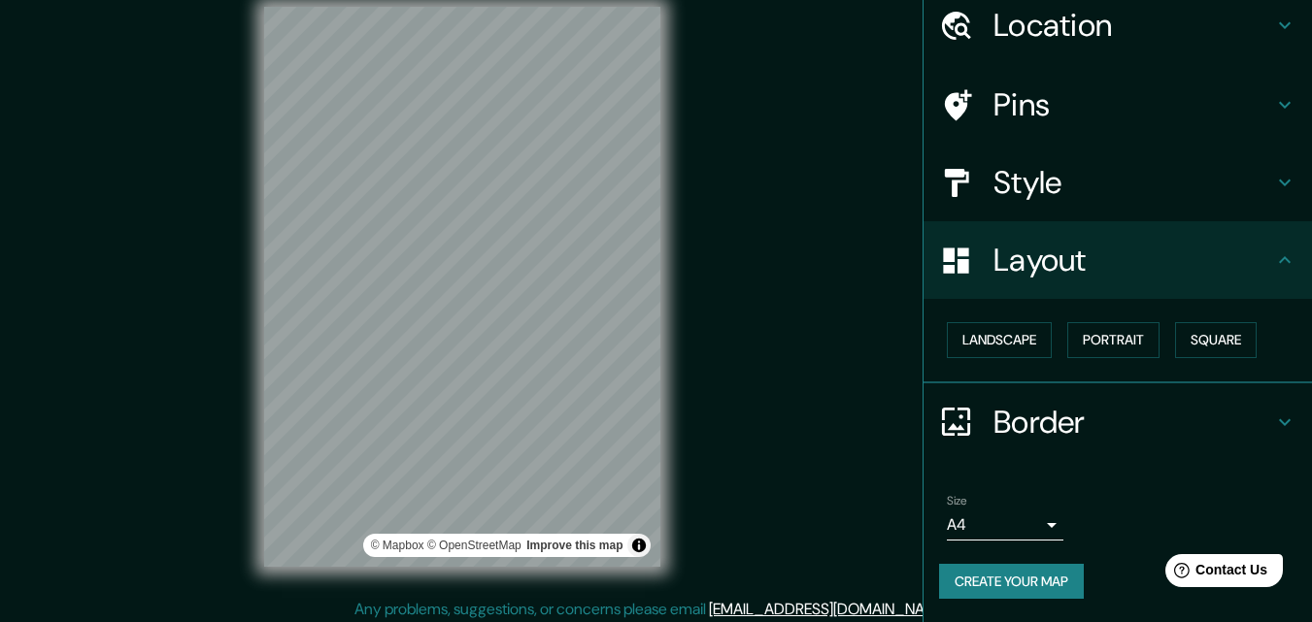
scroll to position [31, 0]
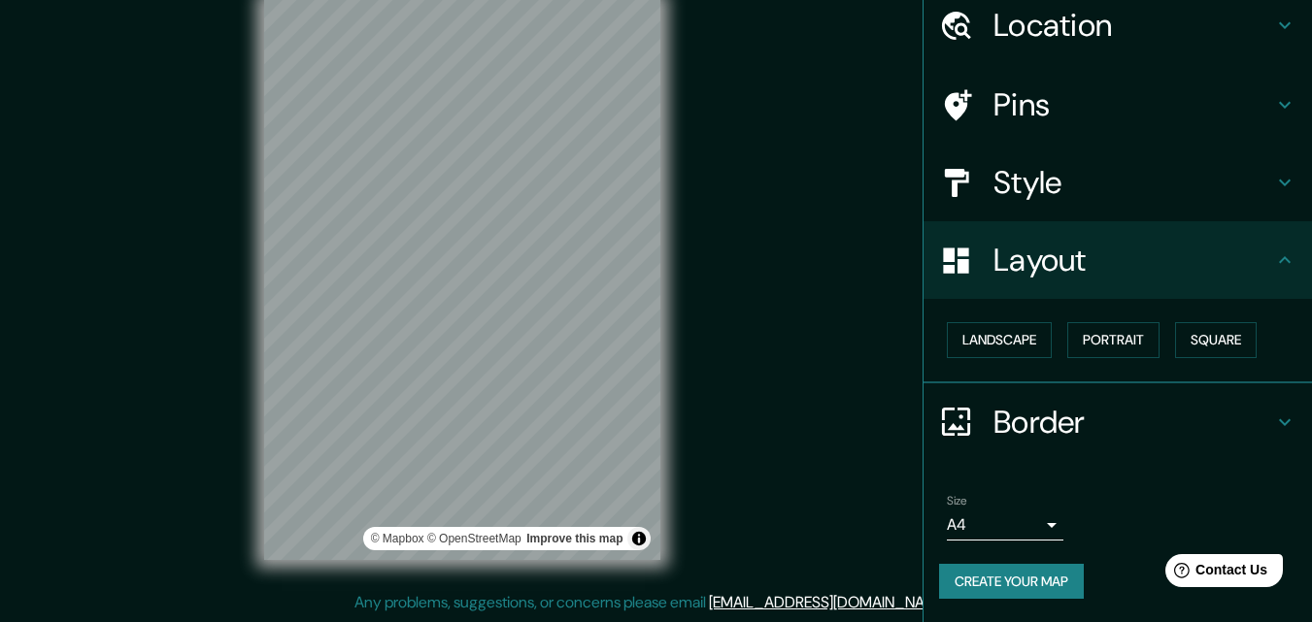
click at [1273, 419] on icon at bounding box center [1284, 422] width 23 height 23
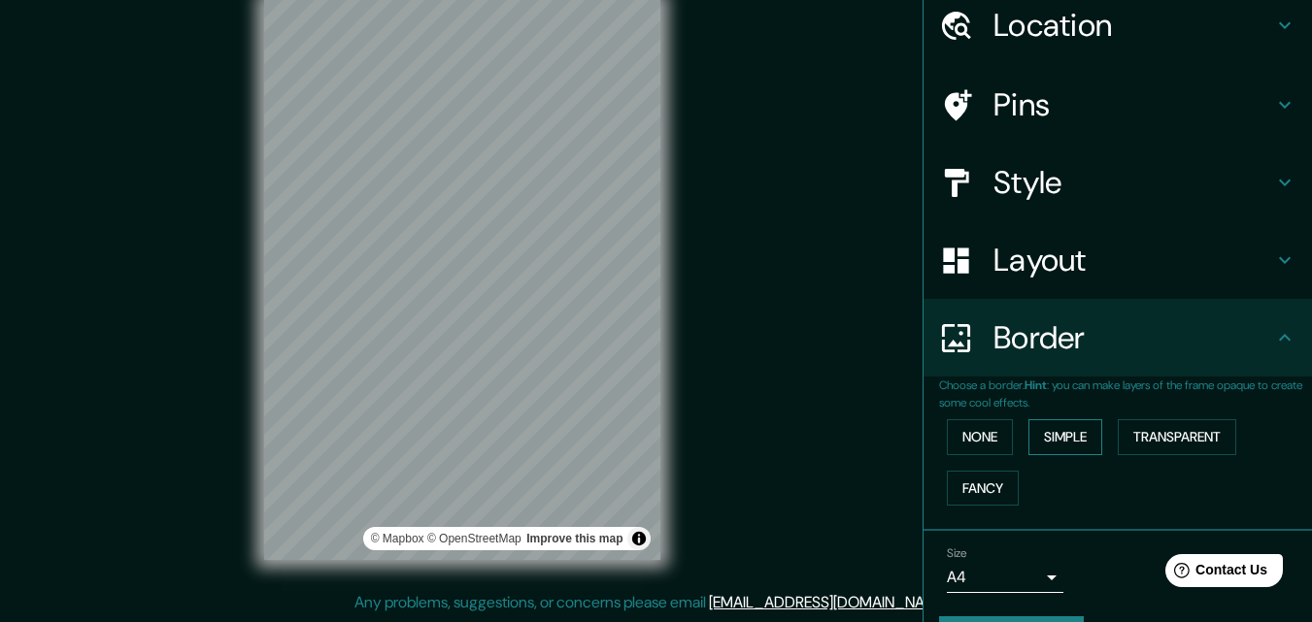
scroll to position [129, 0]
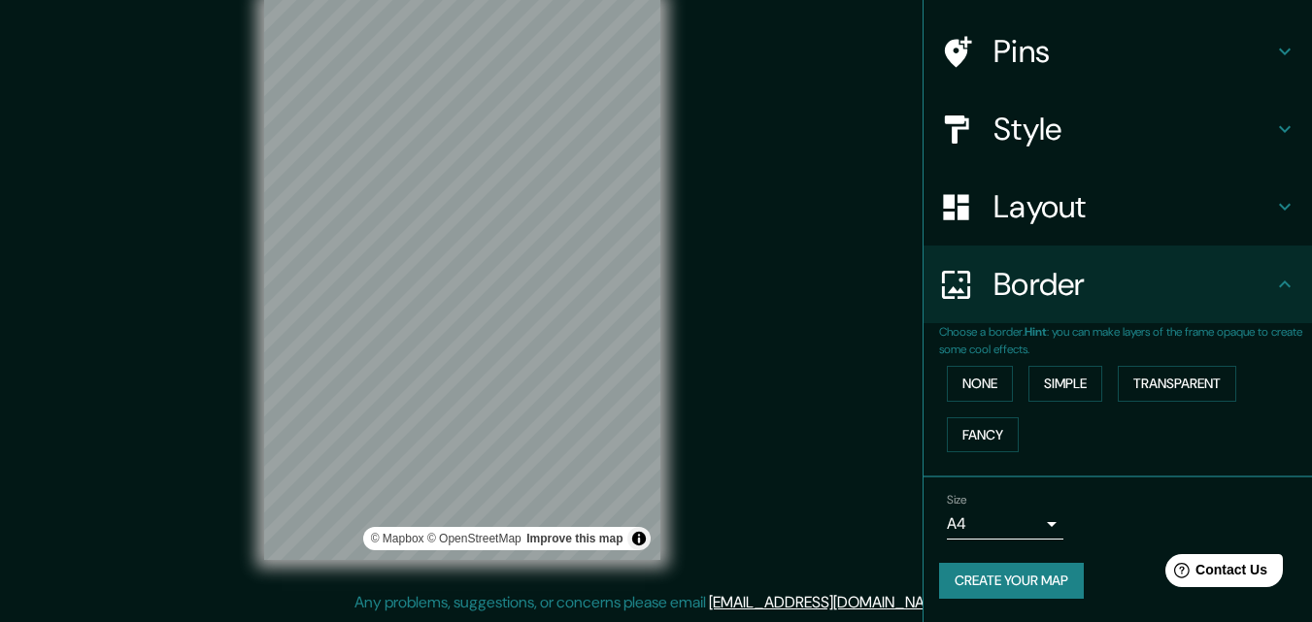
click at [693, 460] on div "Mappin Location [GEOGRAPHIC_DATA][PERSON_NAME], [GEOGRAPHIC_DATA], [GEOGRAPHIC_…" at bounding box center [656, 296] width 1312 height 654
click at [1000, 581] on button "Create your map" at bounding box center [1011, 581] width 145 height 36
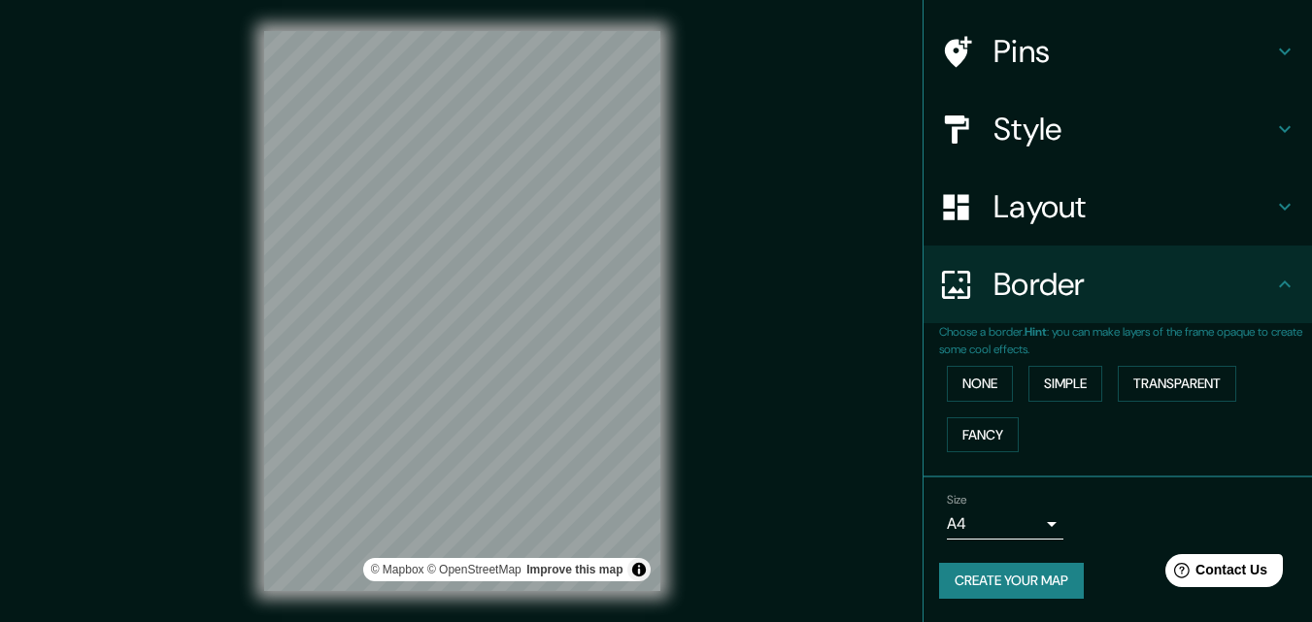
scroll to position [31, 0]
